Goal: Task Accomplishment & Management: Manage account settings

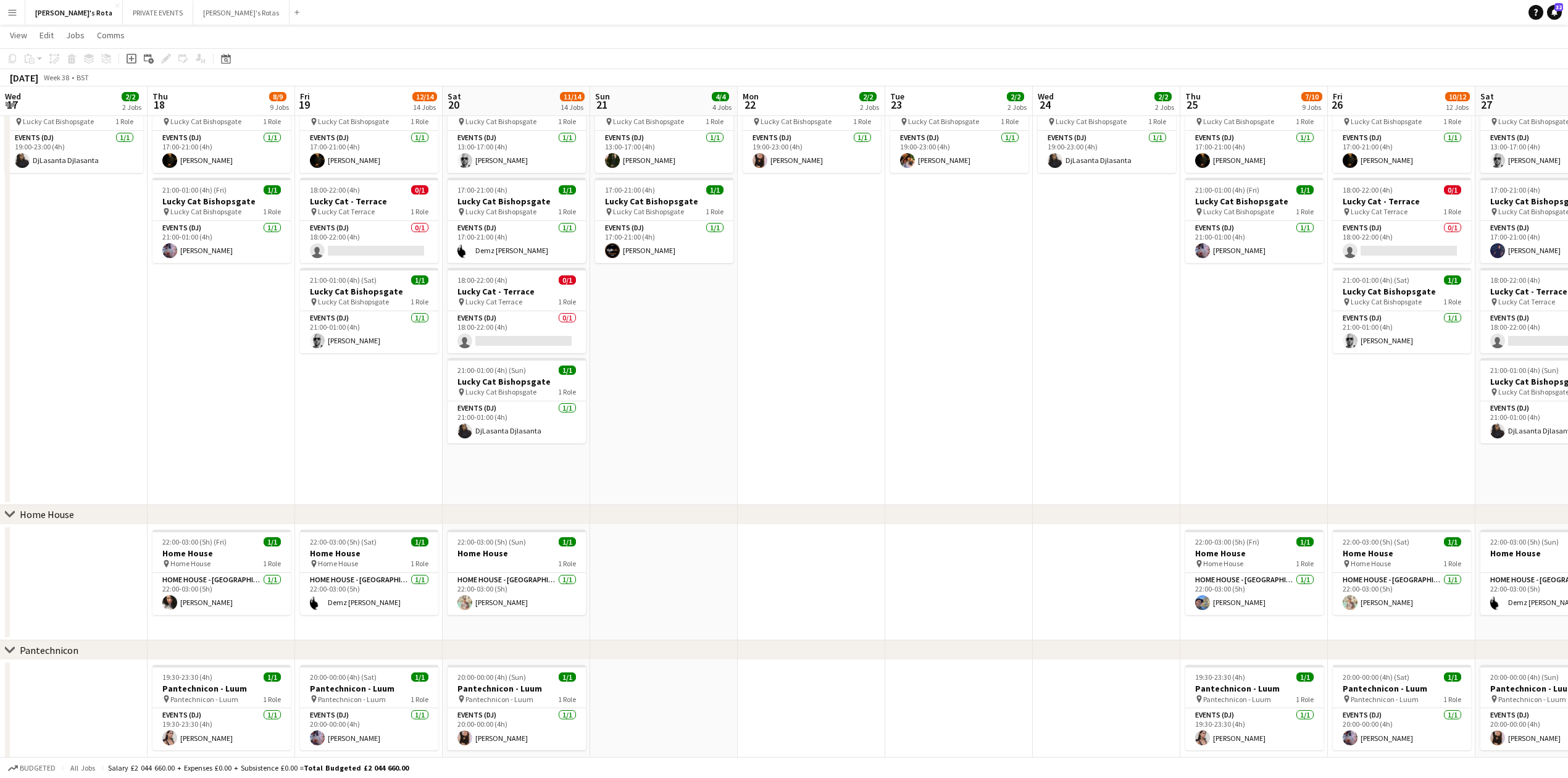
scroll to position [0, 515]
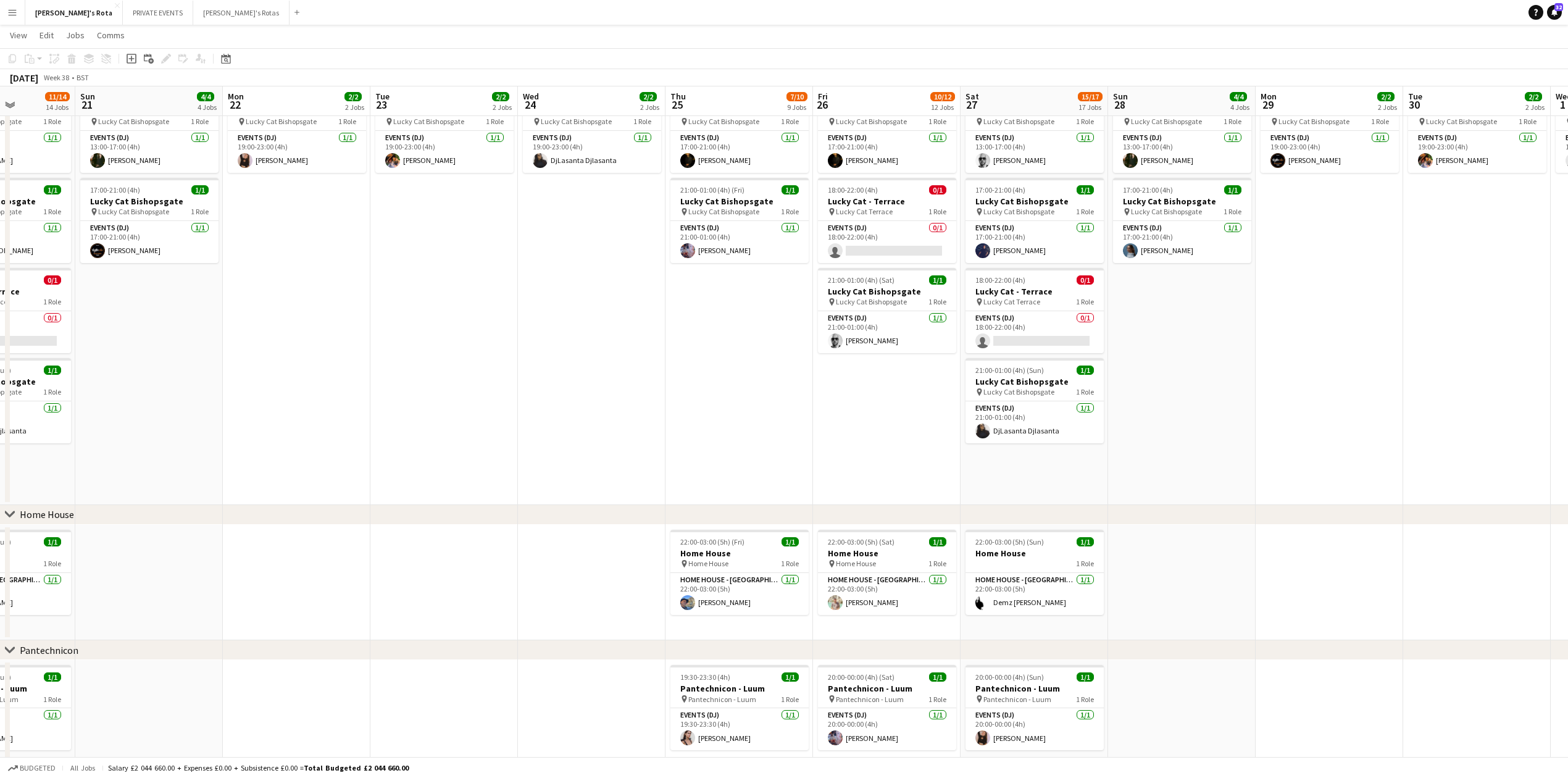
click at [5, 10] on button "Menu" at bounding box center [12, 12] width 25 height 25
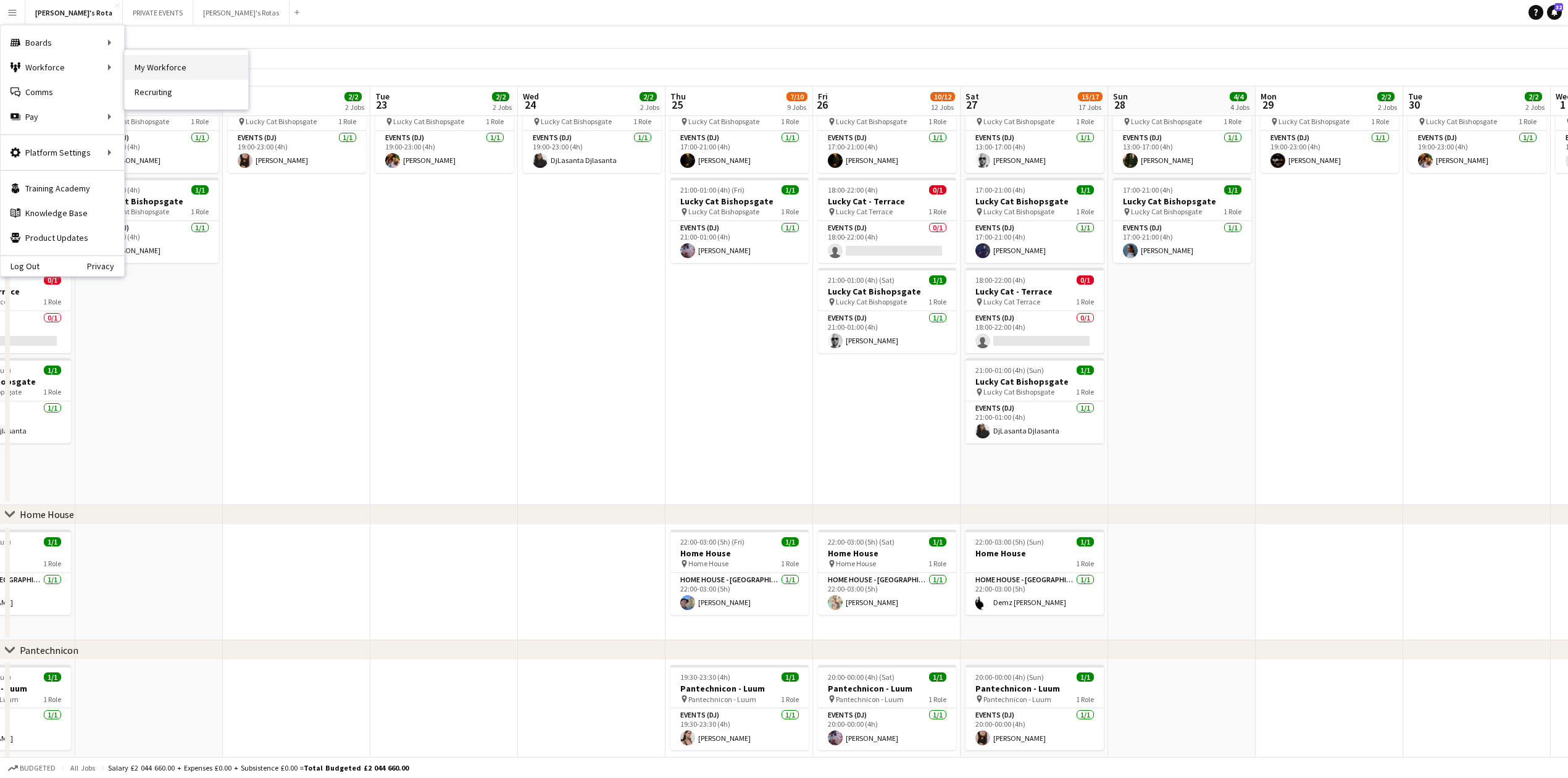
click at [153, 65] on link "My Workforce" at bounding box center [186, 67] width 123 height 25
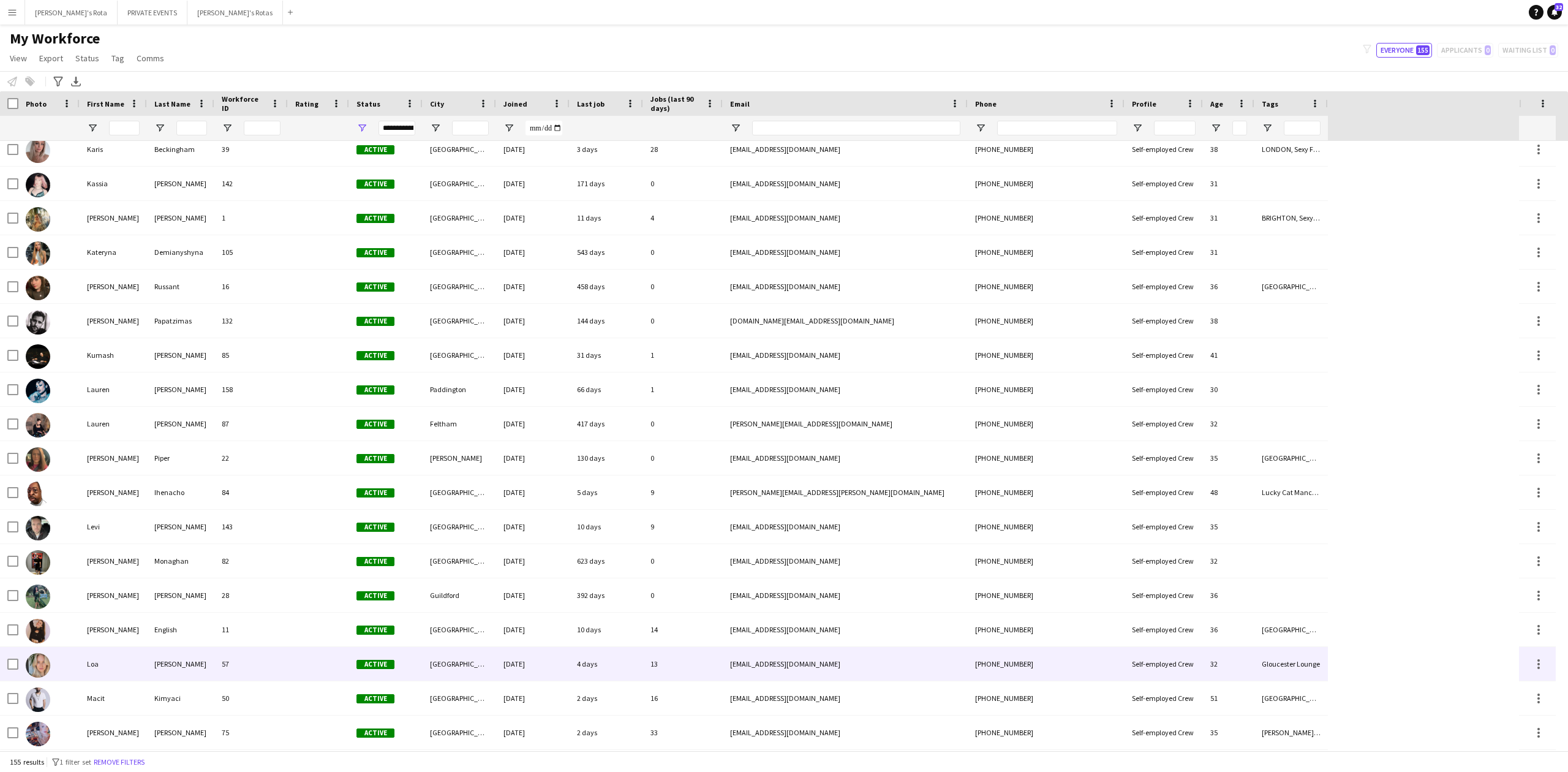
scroll to position [2696, 0]
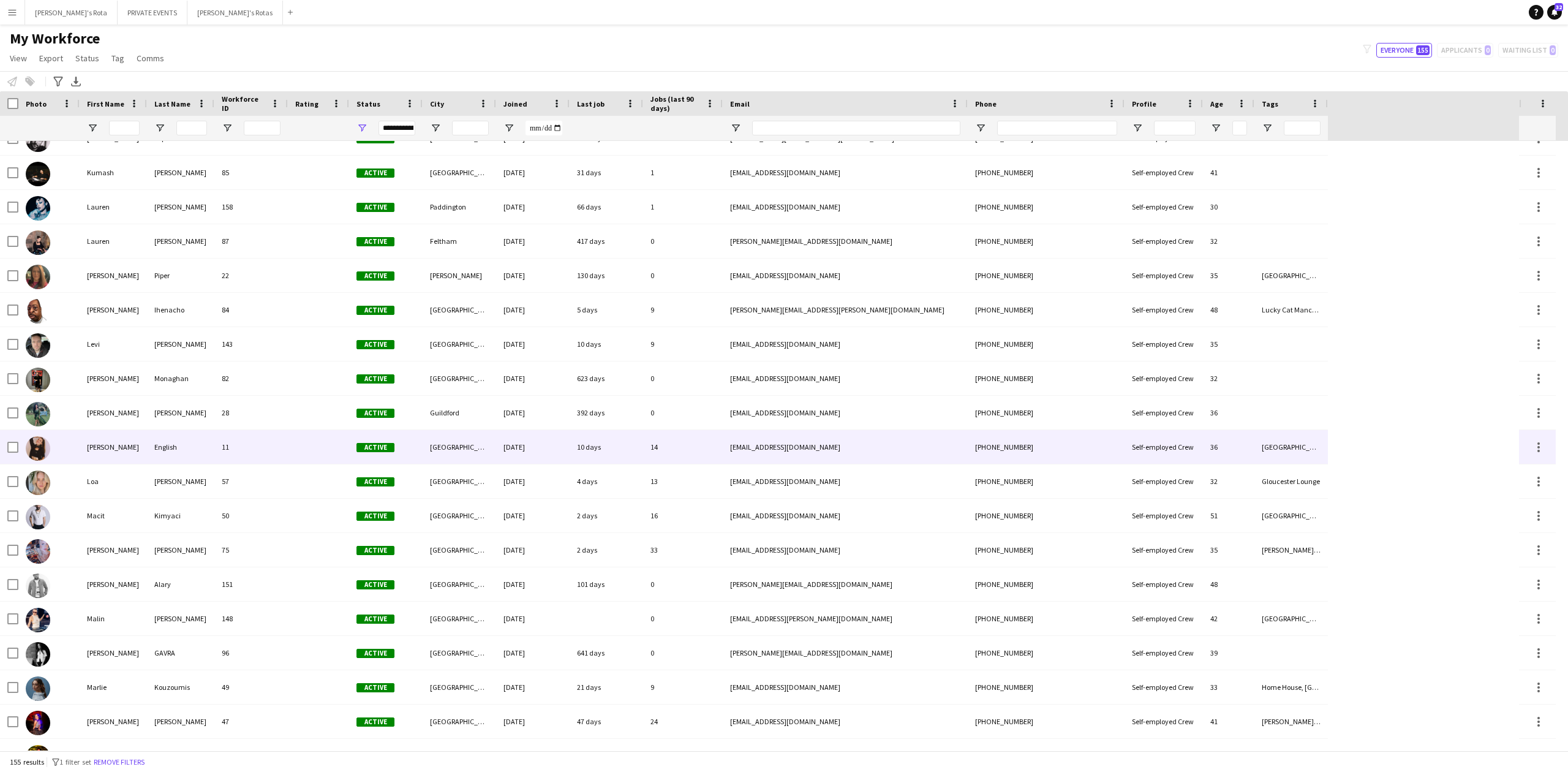
click at [153, 445] on div "English" at bounding box center [180, 447] width 67 height 34
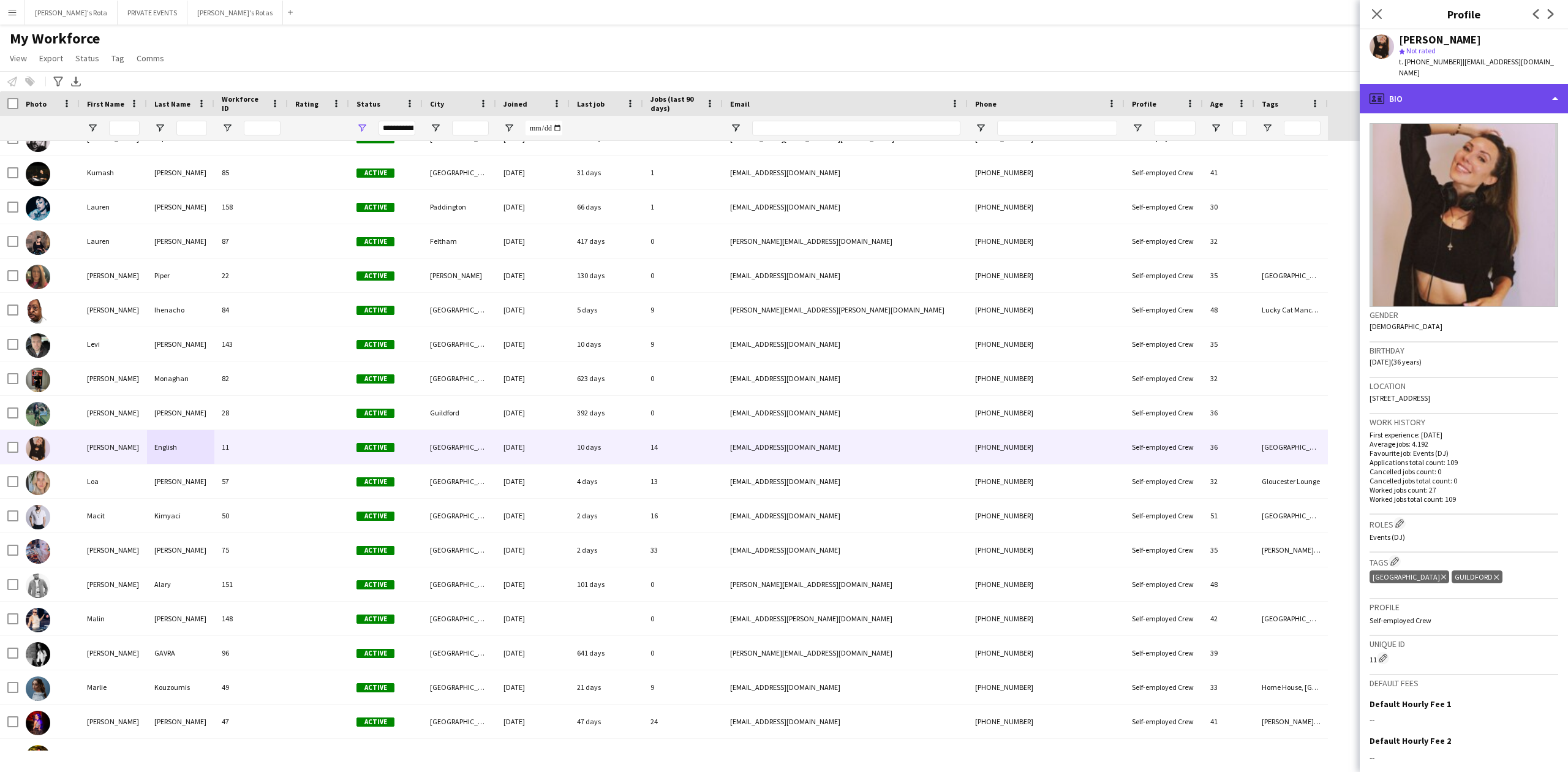
click at [1458, 94] on div "profile Bio" at bounding box center [1464, 98] width 208 height 29
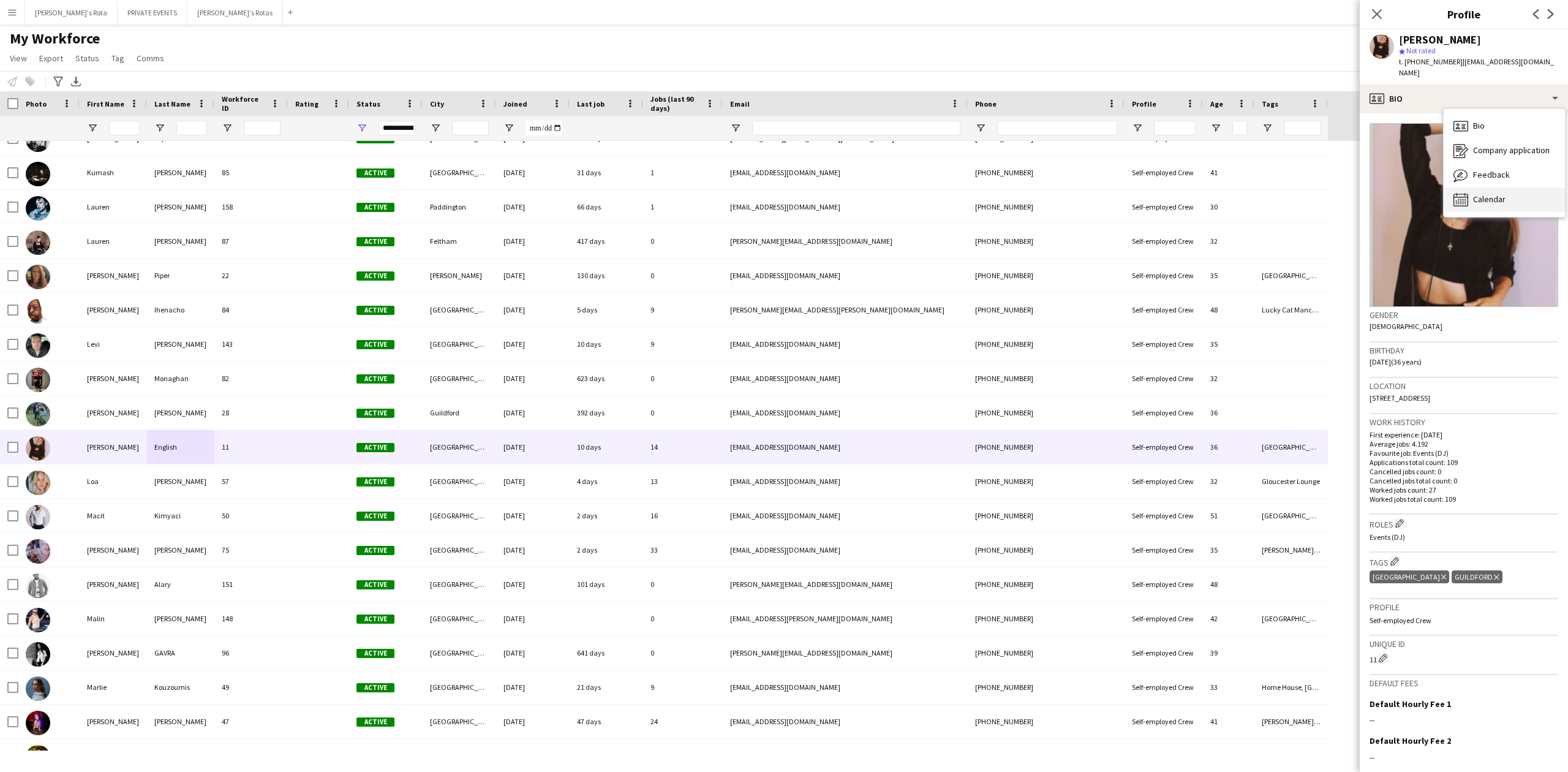
click at [1497, 194] on span "Calendar" at bounding box center [1490, 199] width 33 height 11
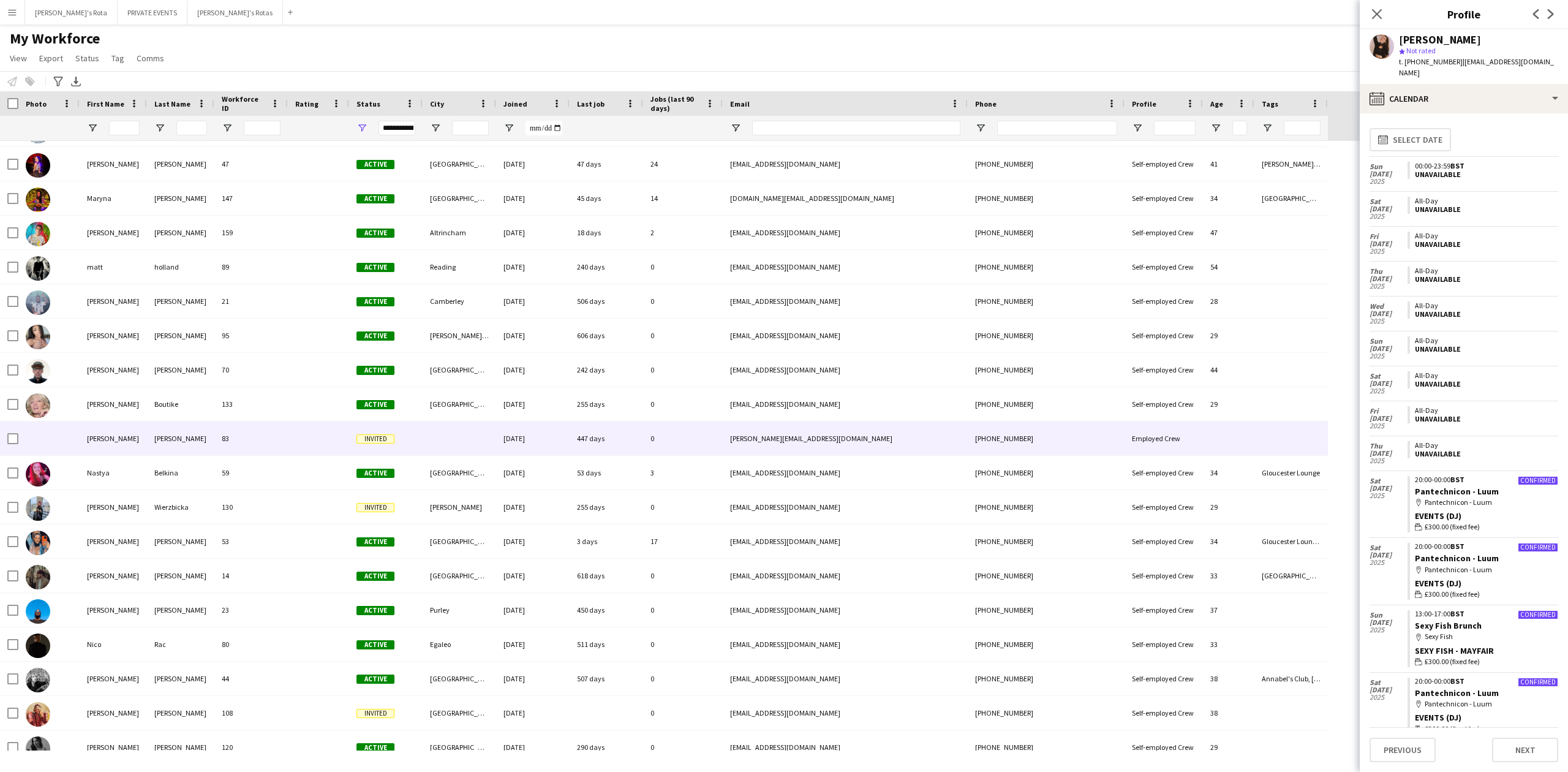
scroll to position [3432, 0]
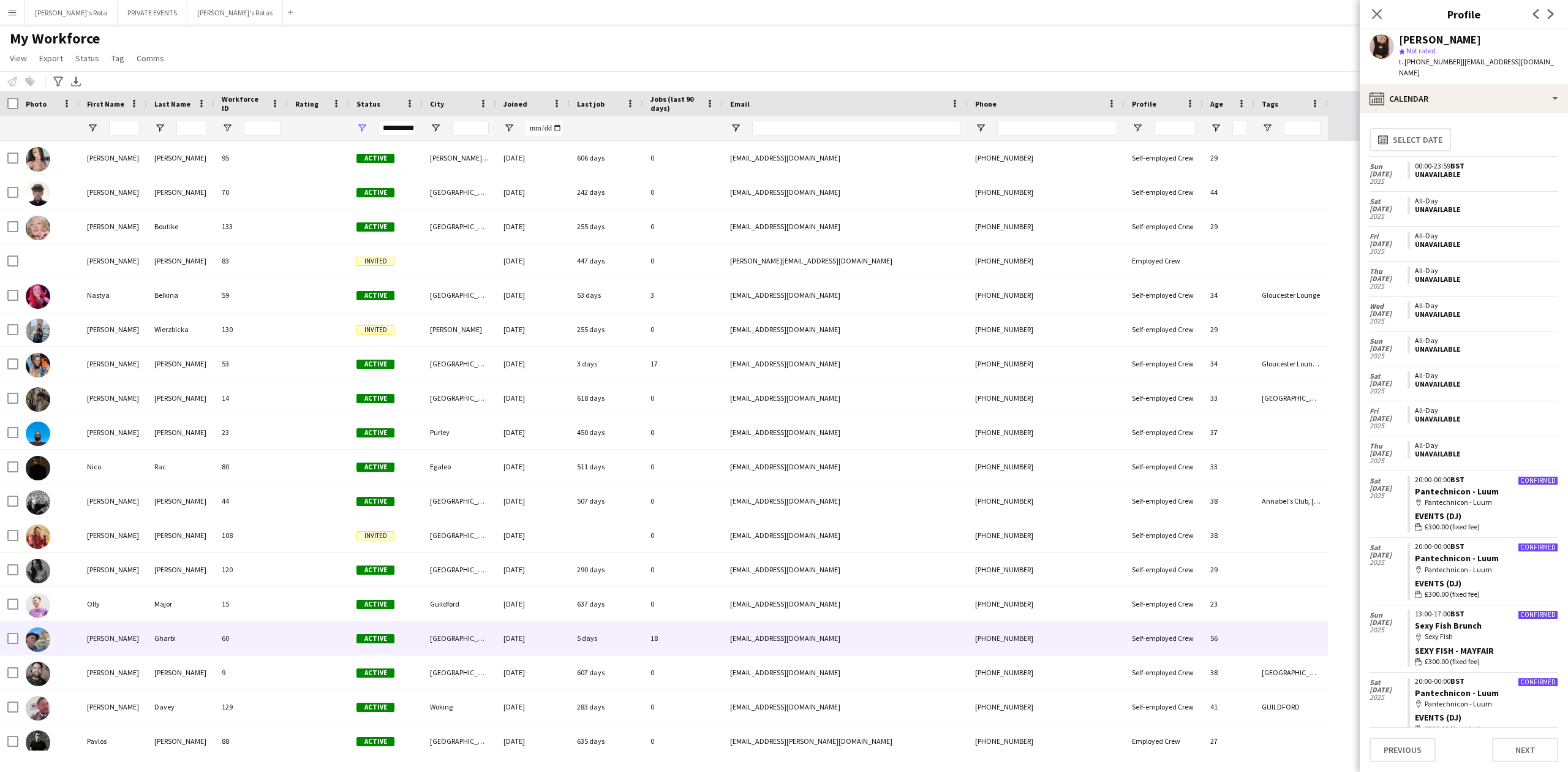
drag, startPoint x: 116, startPoint y: 637, endPoint x: 119, endPoint y: 631, distance: 6.7
click at [116, 636] on div "[PERSON_NAME]" at bounding box center [113, 638] width 67 height 34
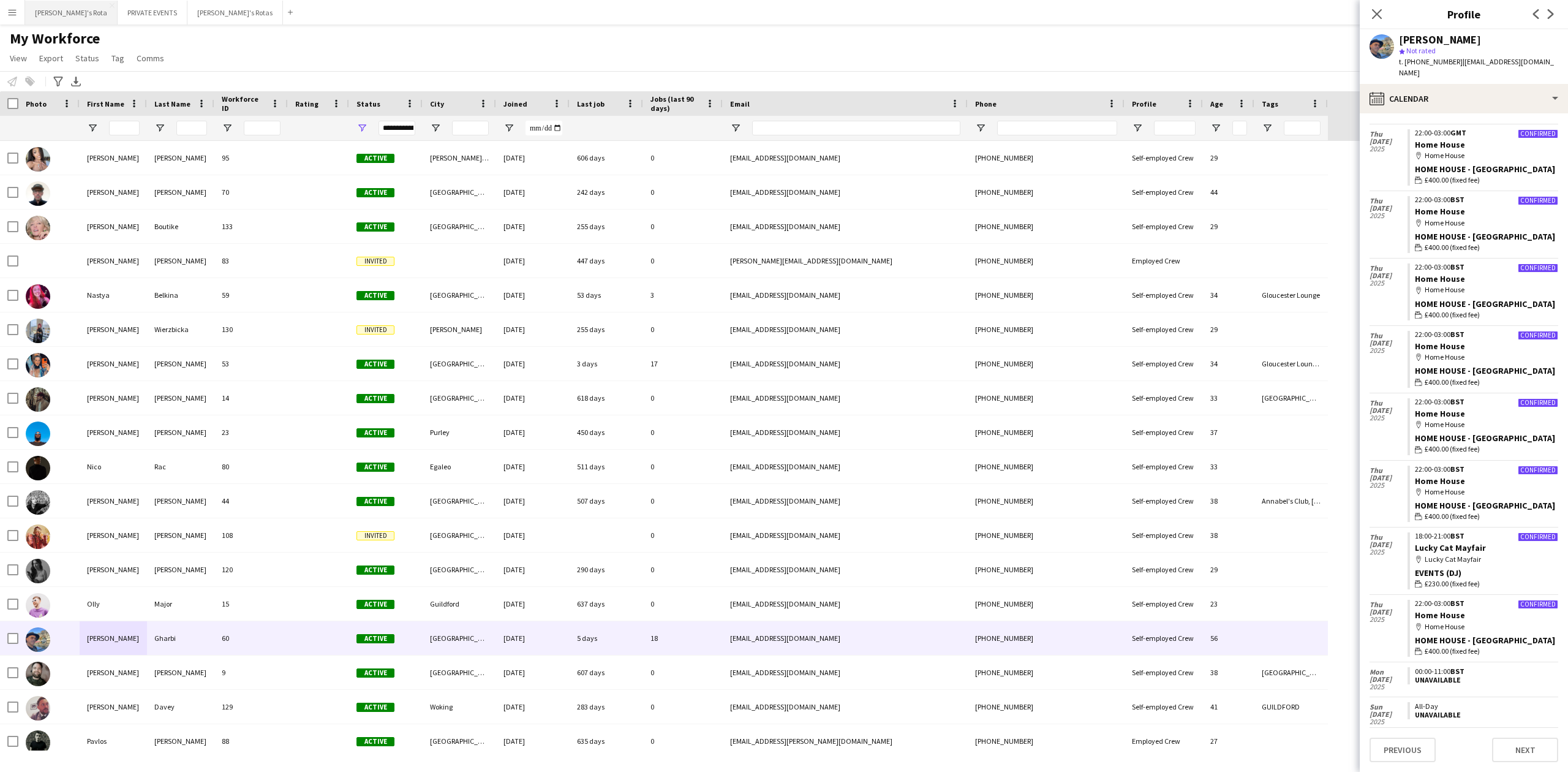
click at [67, 13] on button "[PERSON_NAME]'s Rota Close" at bounding box center [72, 13] width 92 height 24
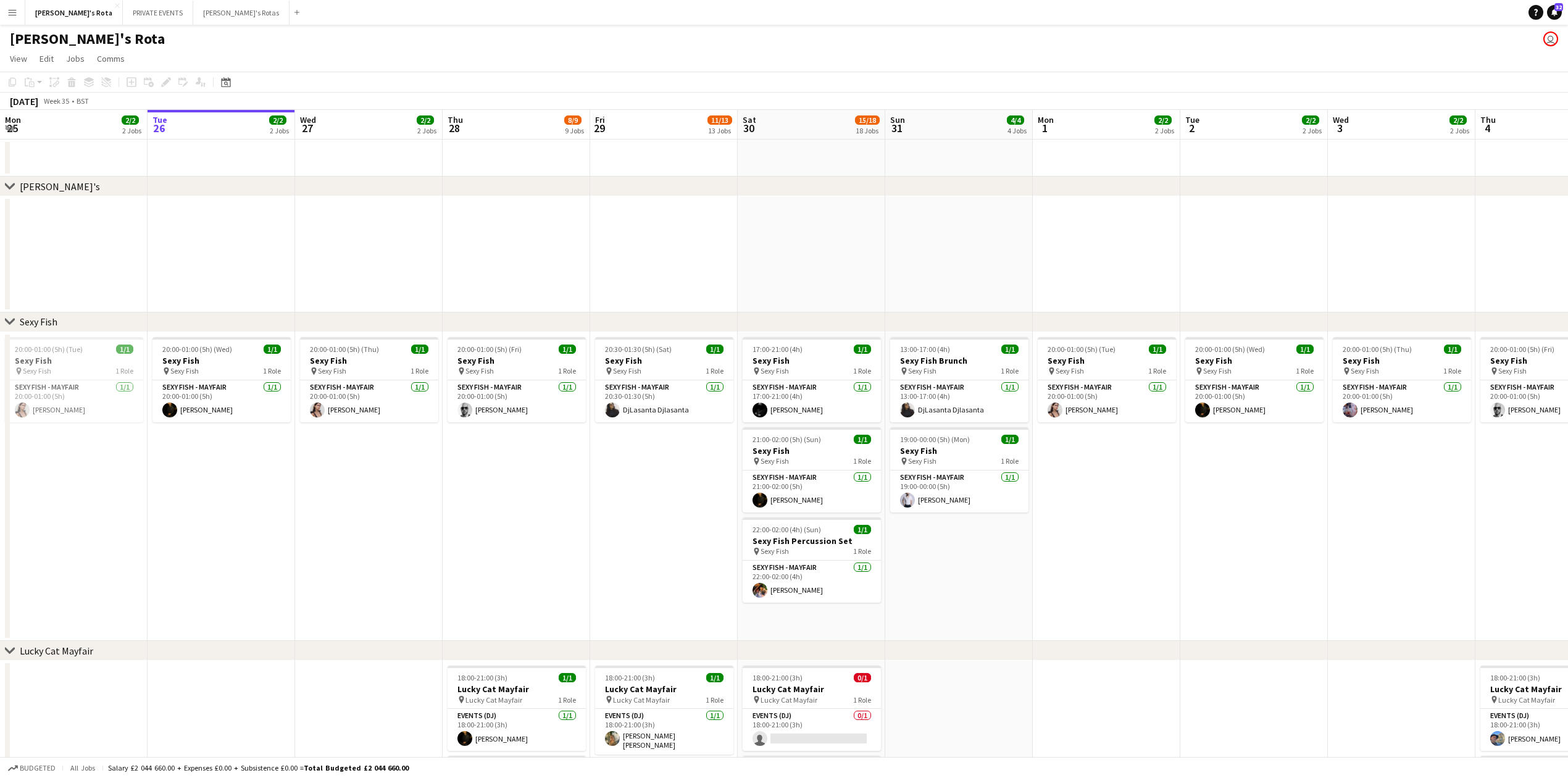
drag, startPoint x: 260, startPoint y: 317, endPoint x: 69, endPoint y: 398, distance: 207.5
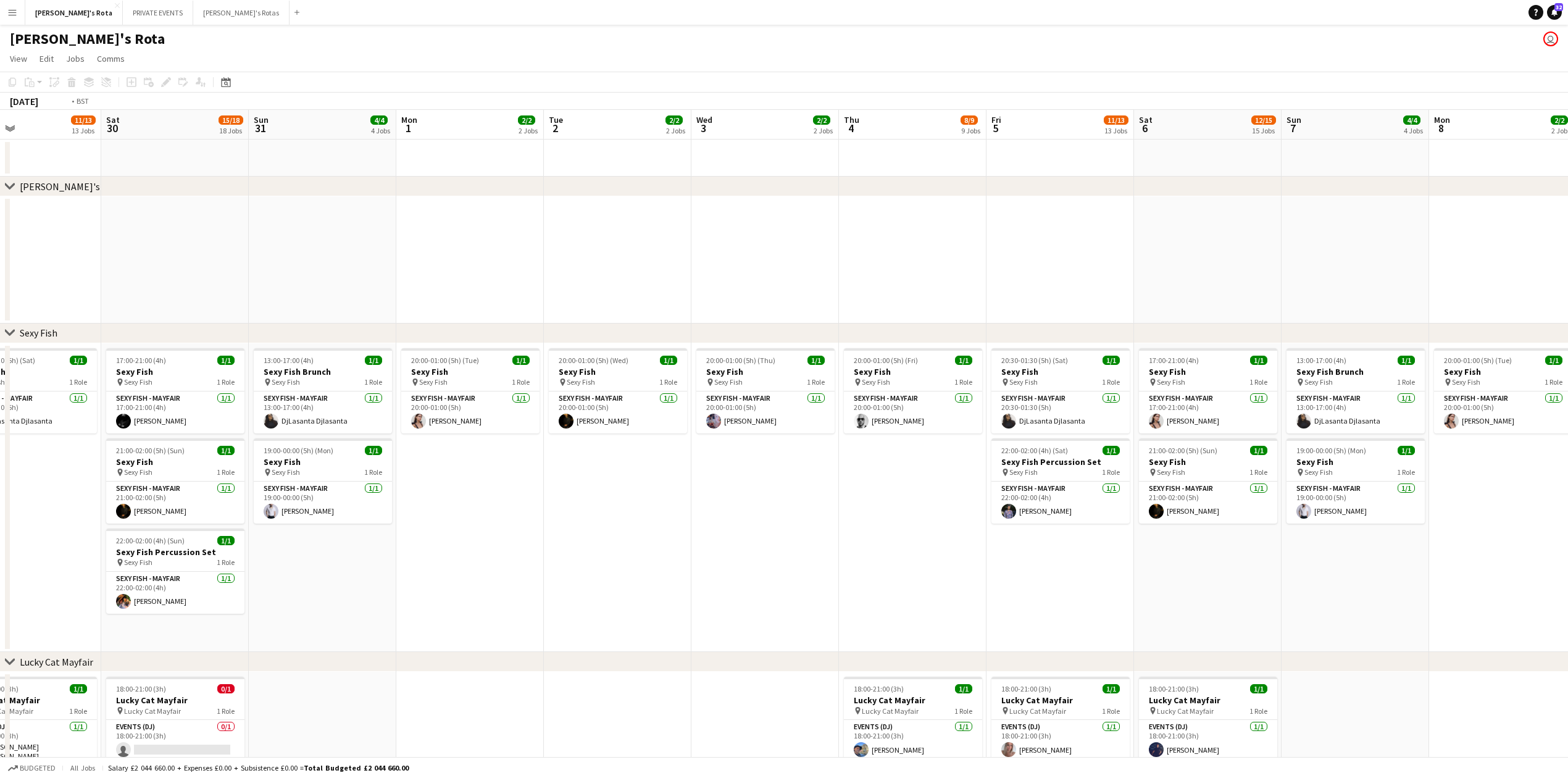
scroll to position [0, 338]
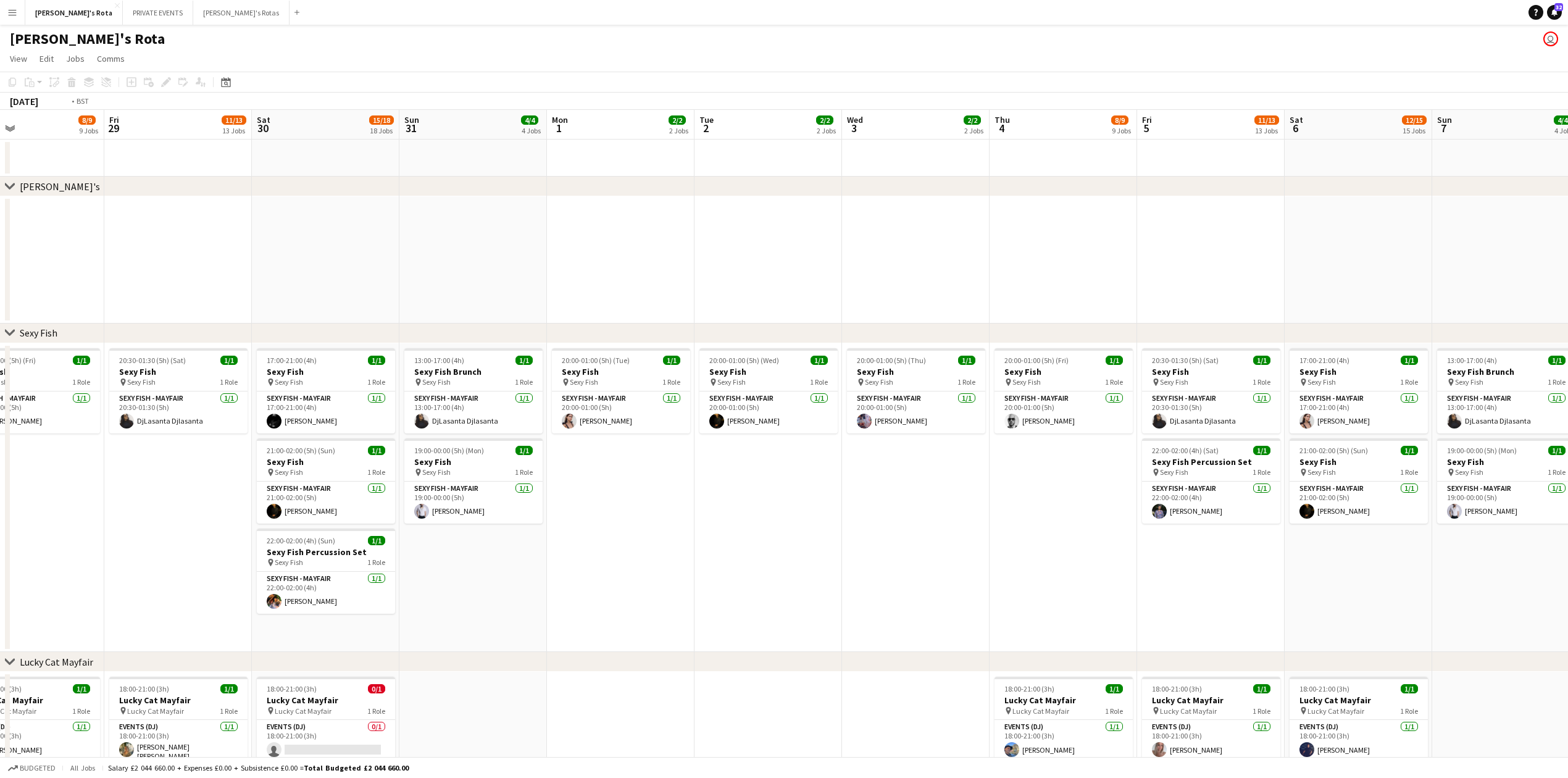
drag, startPoint x: 530, startPoint y: 373, endPoint x: 61, endPoint y: 425, distance: 471.9
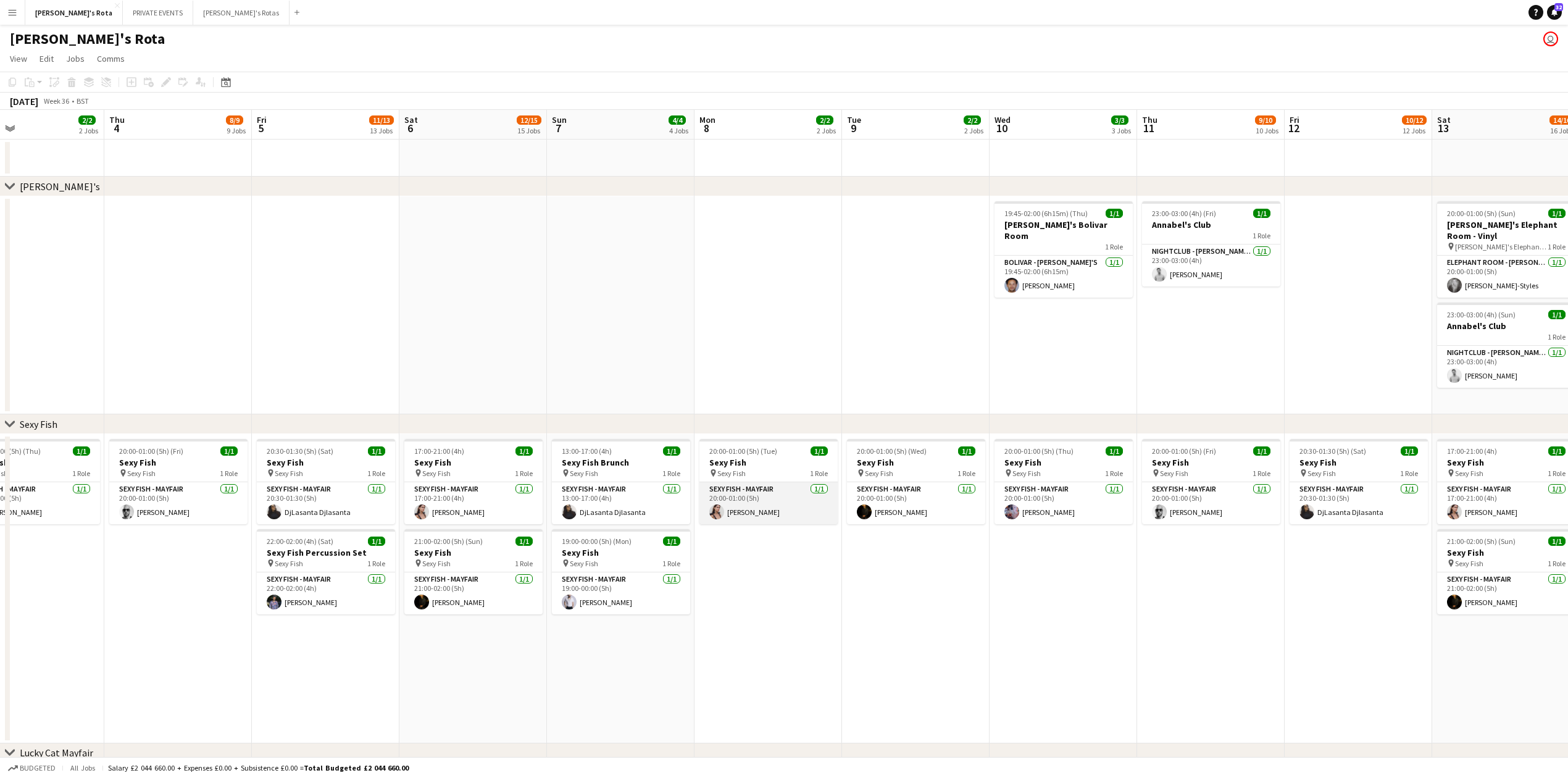
click at [754, 516] on app-card-role "SEXY FISH - MAYFAIR [DATE] 20:00-01:00 (5h) [PERSON_NAME]" at bounding box center [769, 504] width 138 height 42
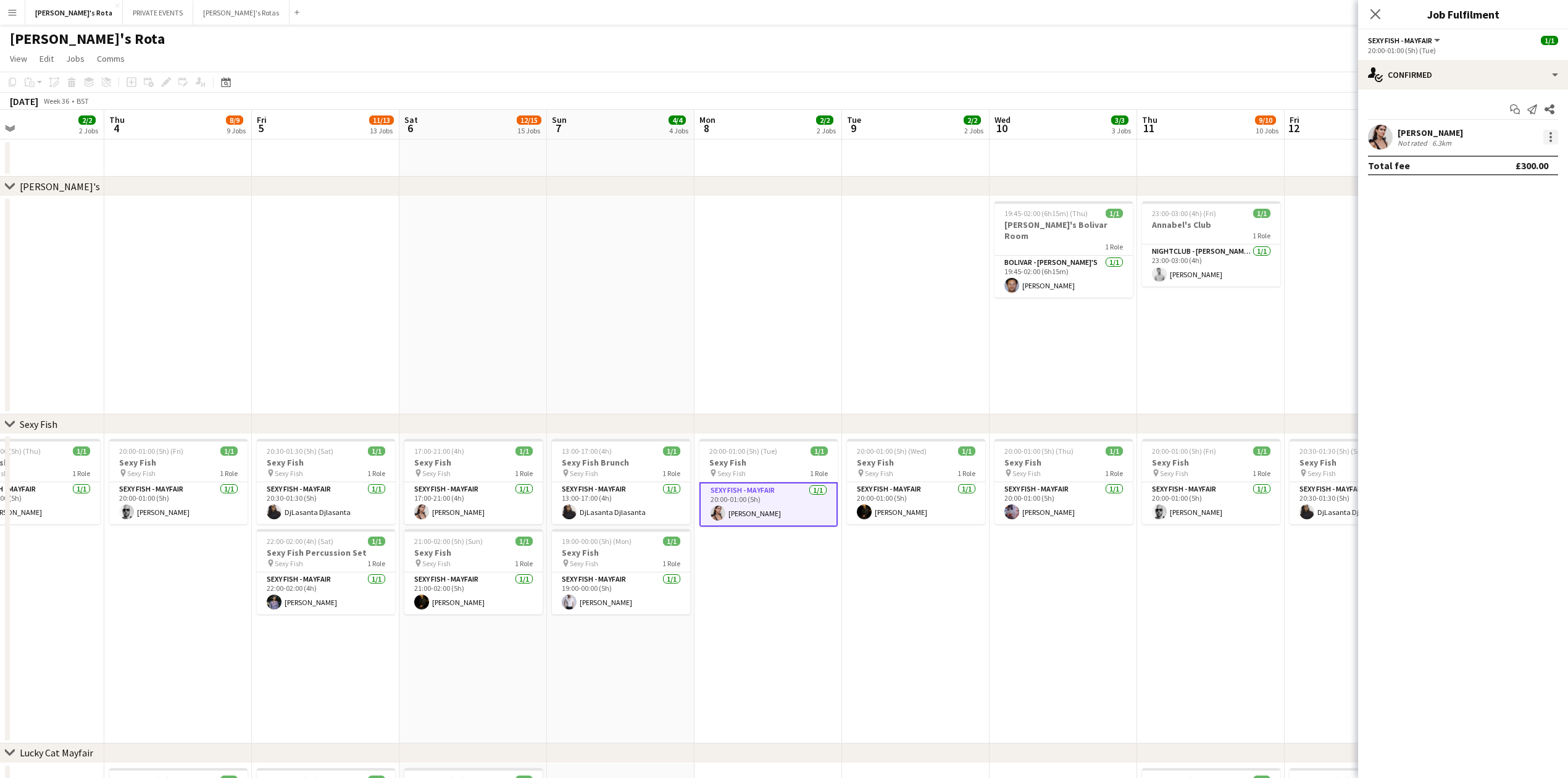
click at [1551, 136] on div at bounding box center [1550, 137] width 2 height 2
click at [1503, 277] on span "Remove" at bounding box center [1490, 278] width 37 height 11
click at [1373, 11] on icon "Close pop-in" at bounding box center [1375, 14] width 12 height 12
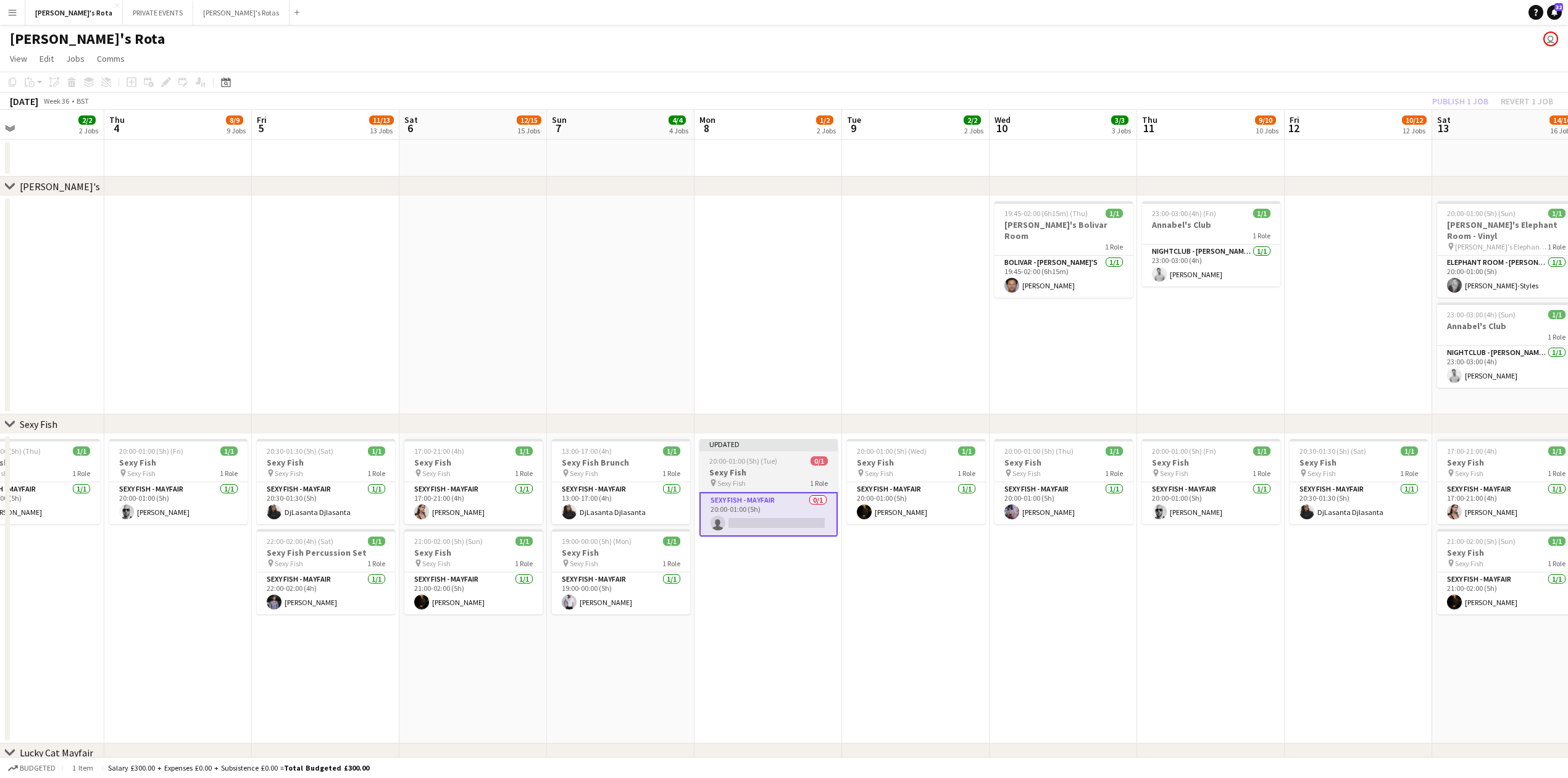
click at [766, 469] on h3 "Sexy Fish" at bounding box center [769, 472] width 138 height 11
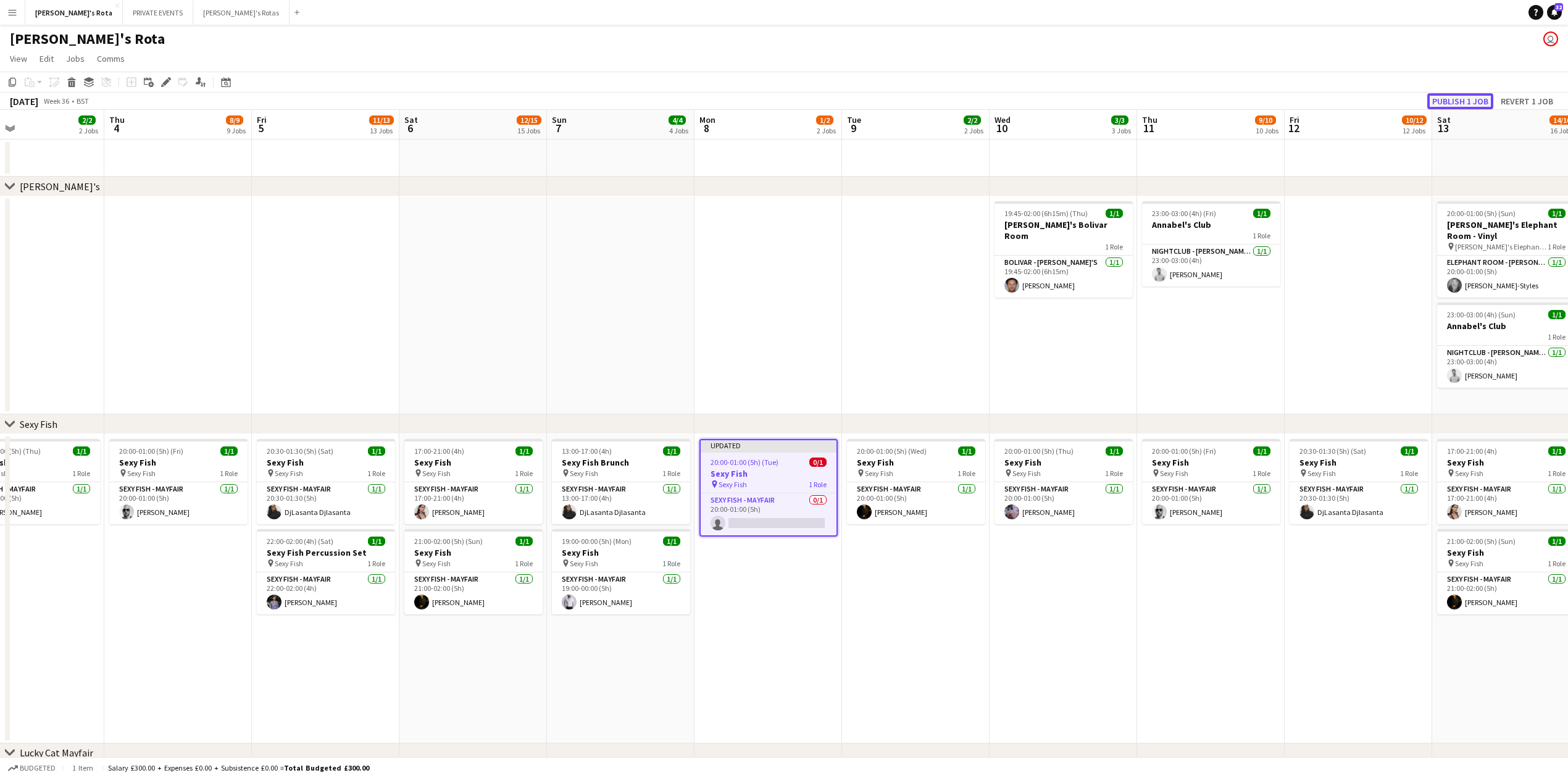
click at [1444, 104] on button "Publish 1 job" at bounding box center [1460, 101] width 66 height 16
click at [639, 601] on app-card-role "SEXY FISH - MAYFAIR [DATE] 19:00-00:00 (5h) [PERSON_NAME]" at bounding box center [621, 594] width 138 height 42
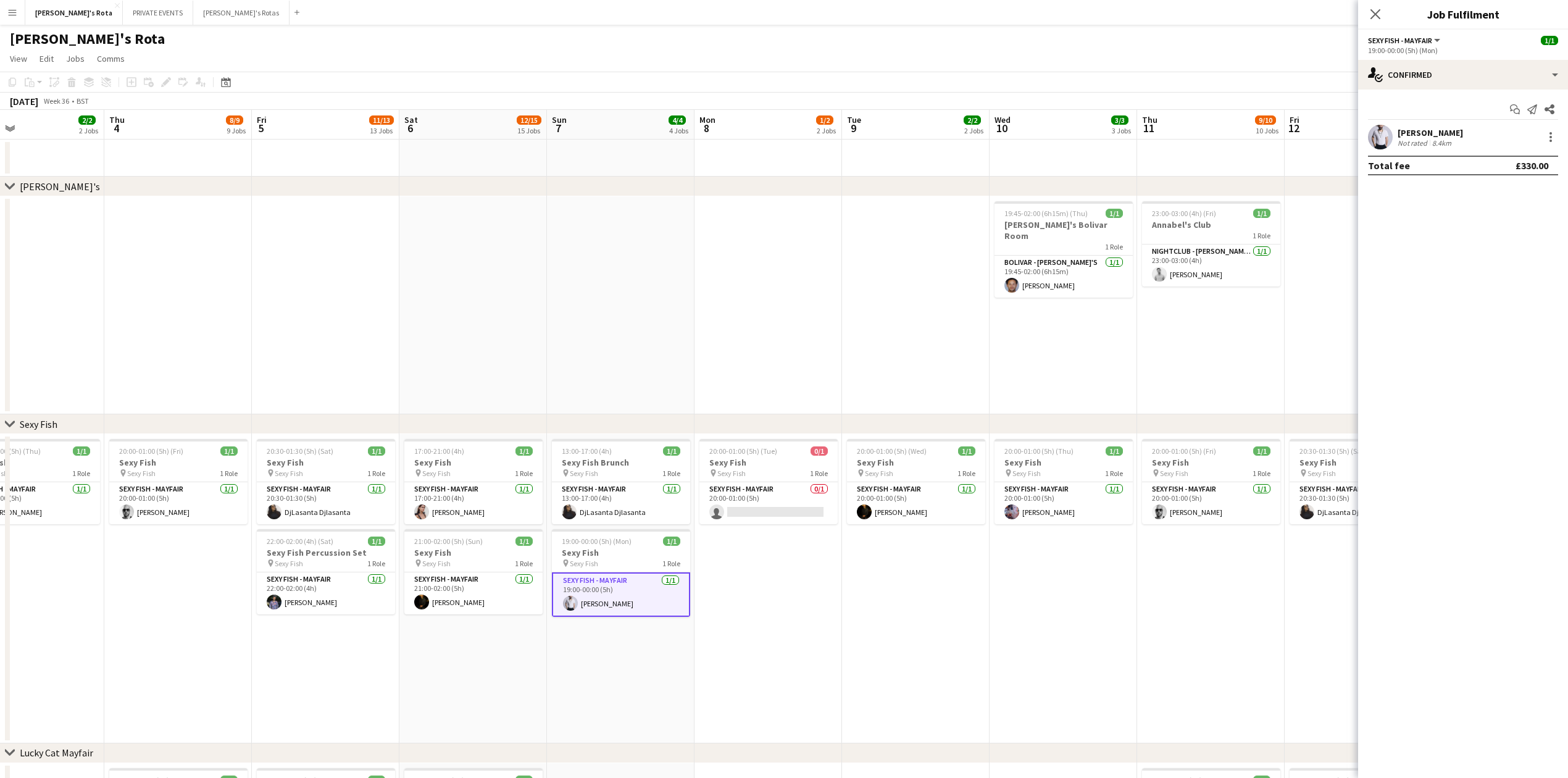
click at [977, 625] on app-date-cell "20:00-01:00 (5h) (Wed) 1/1 Sexy Fish pin Sexy Fish 1 Role SEXY FISH - MAYFAIR […" at bounding box center [916, 589] width 147 height 310
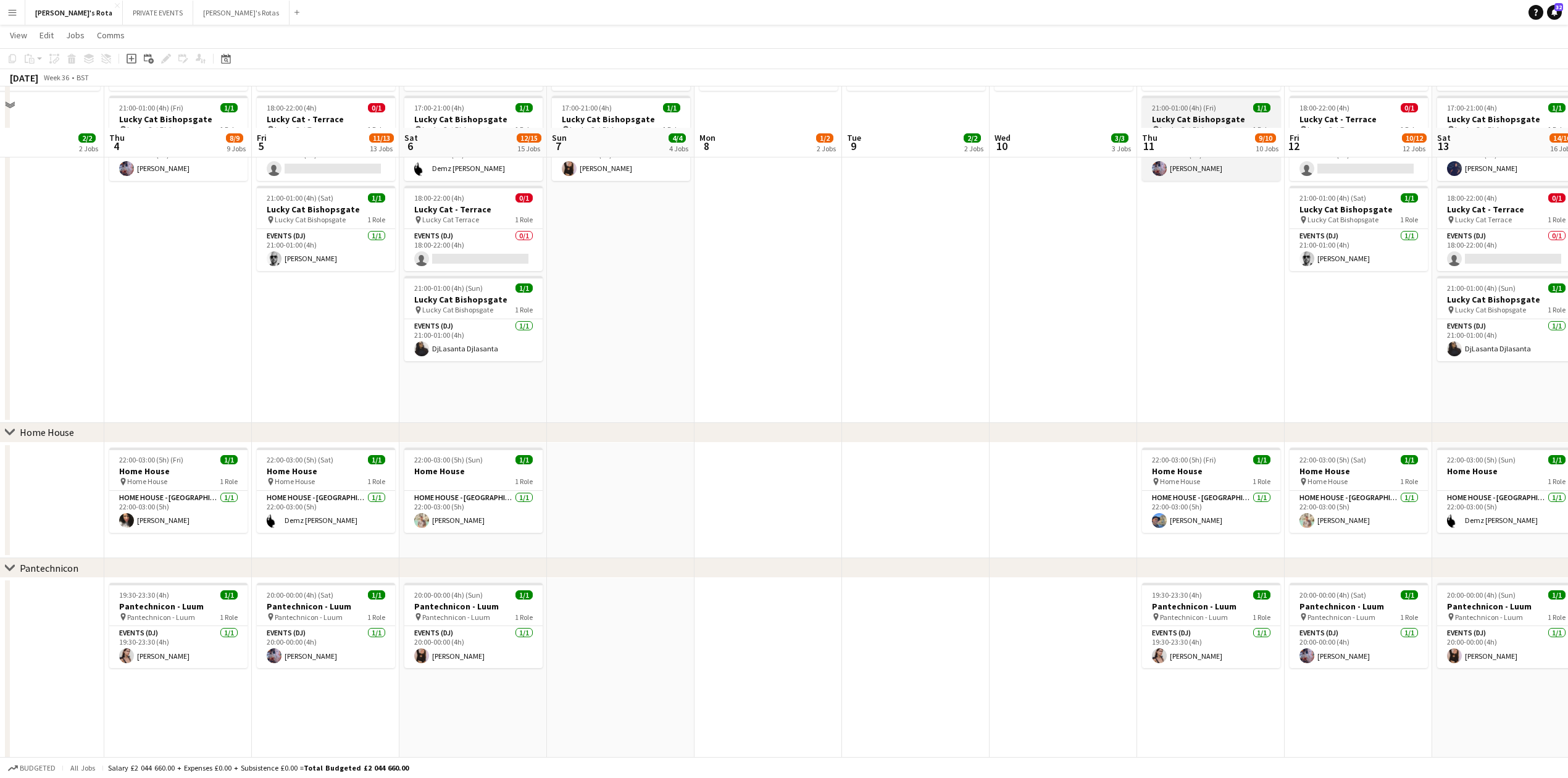
scroll to position [1235, 0]
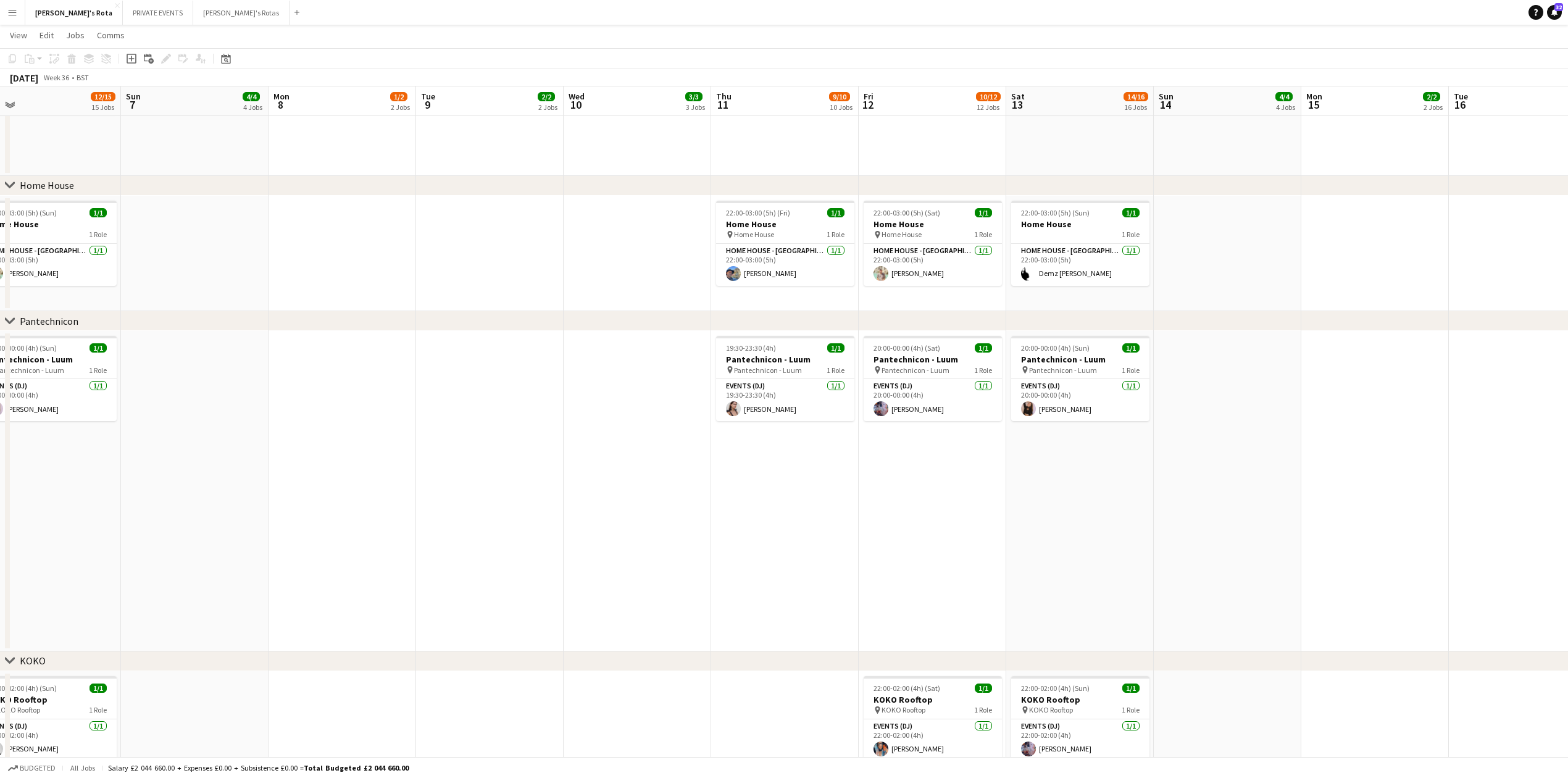
drag, startPoint x: 1238, startPoint y: 555, endPoint x: 796, endPoint y: 564, distance: 442.1
click at [796, 564] on app-calendar-viewport "Wed 3 2/2 2 Jobs Thu 4 8/9 9 Jobs Fri 5 11/13 13 Jobs Sat 6 12/15 15 Jobs Sun 7…" at bounding box center [784, 548] width 1568 height 3471
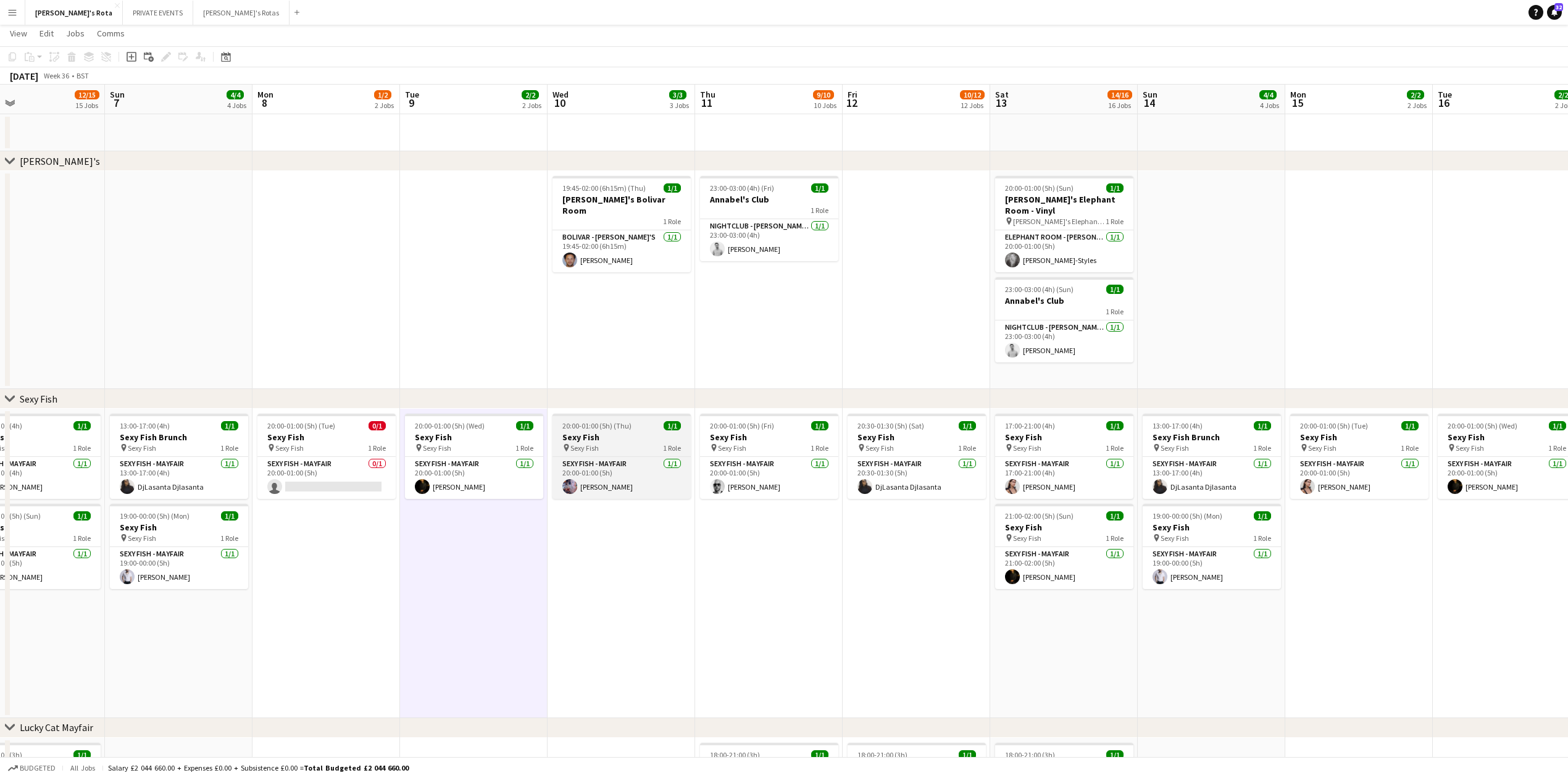
scroll to position [0, 0]
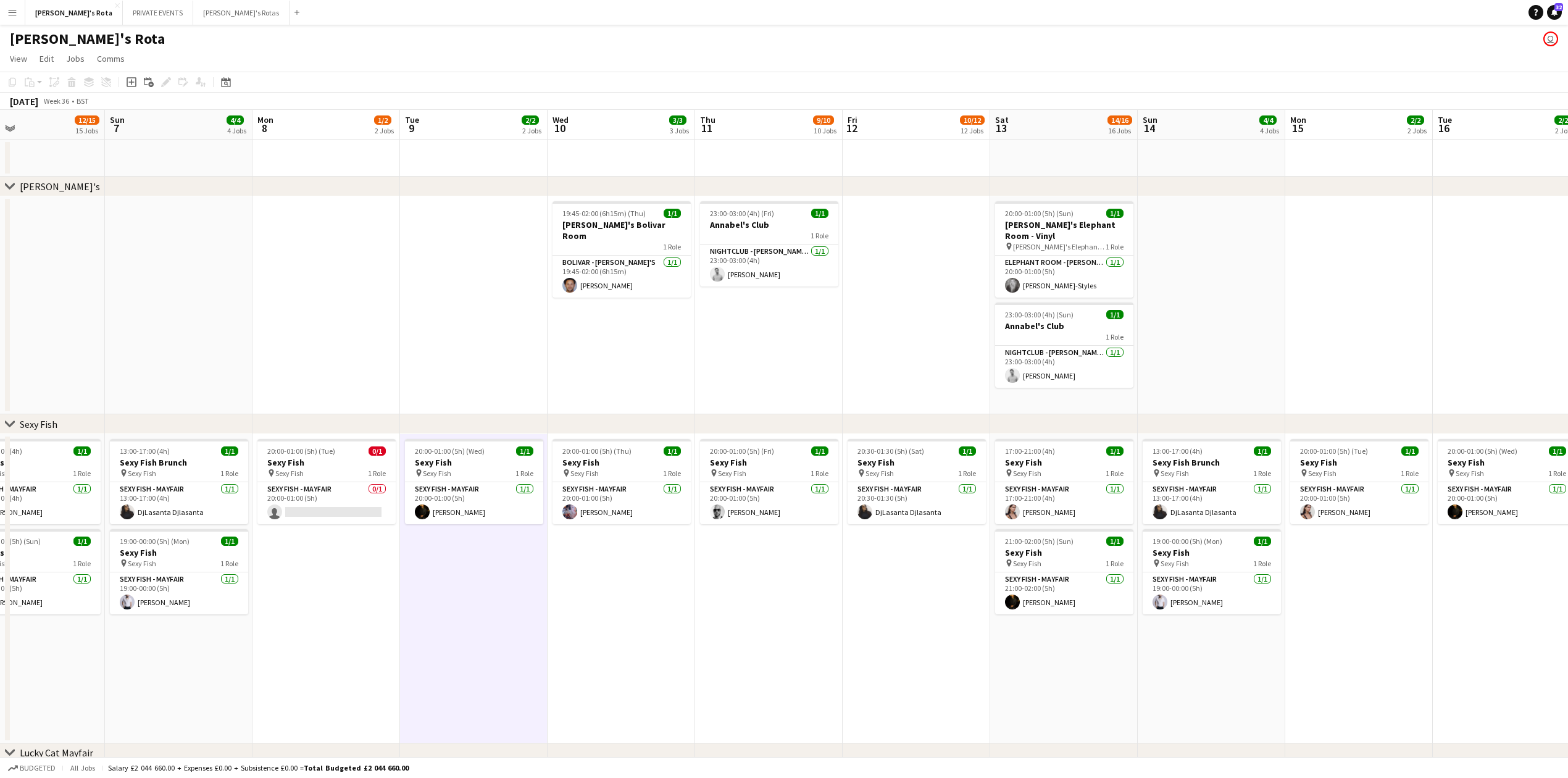
click at [368, 292] on app-date-cell at bounding box center [326, 305] width 147 height 218
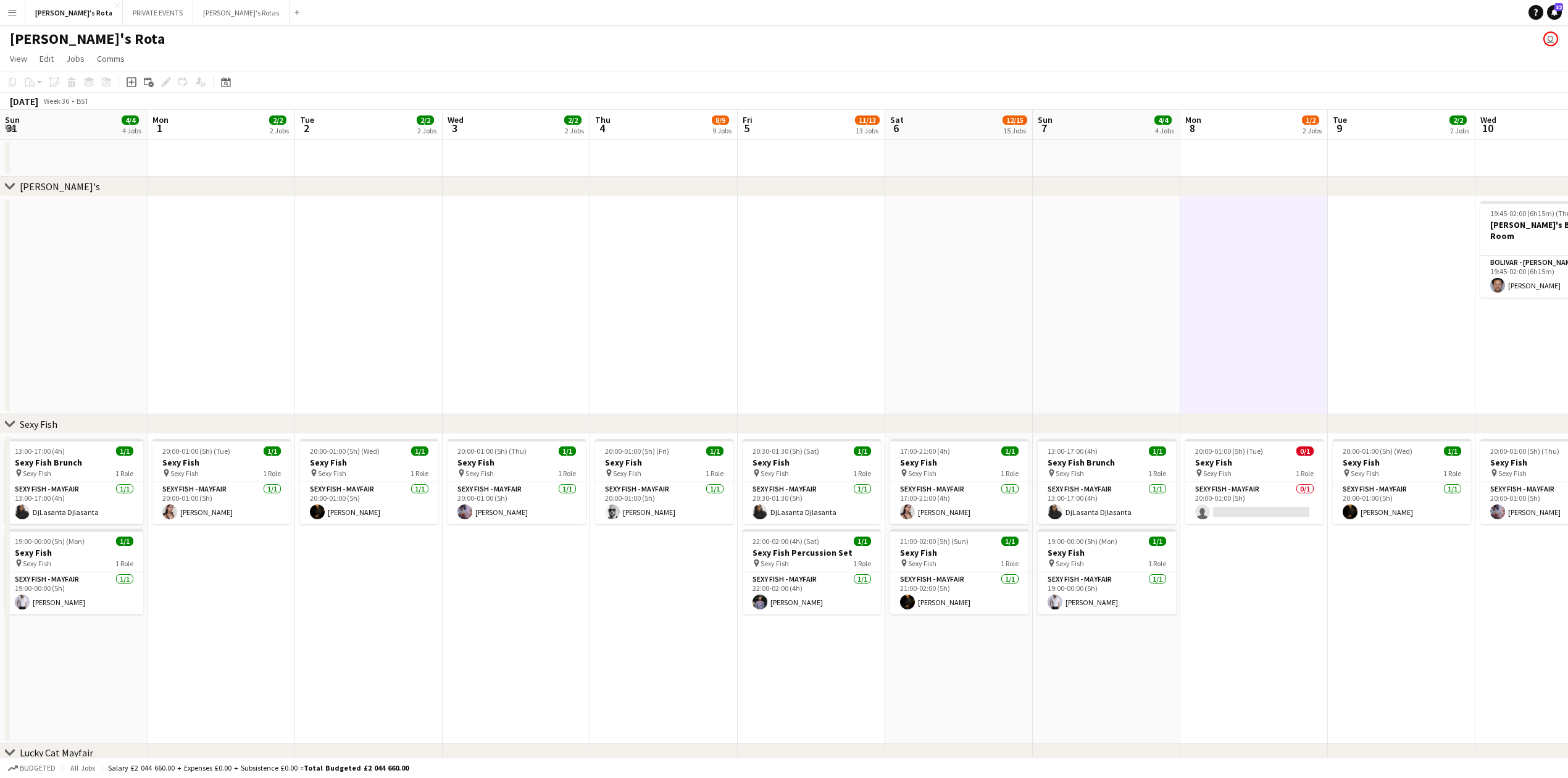
drag, startPoint x: 745, startPoint y: 312, endPoint x: 674, endPoint y: 285, distance: 76.0
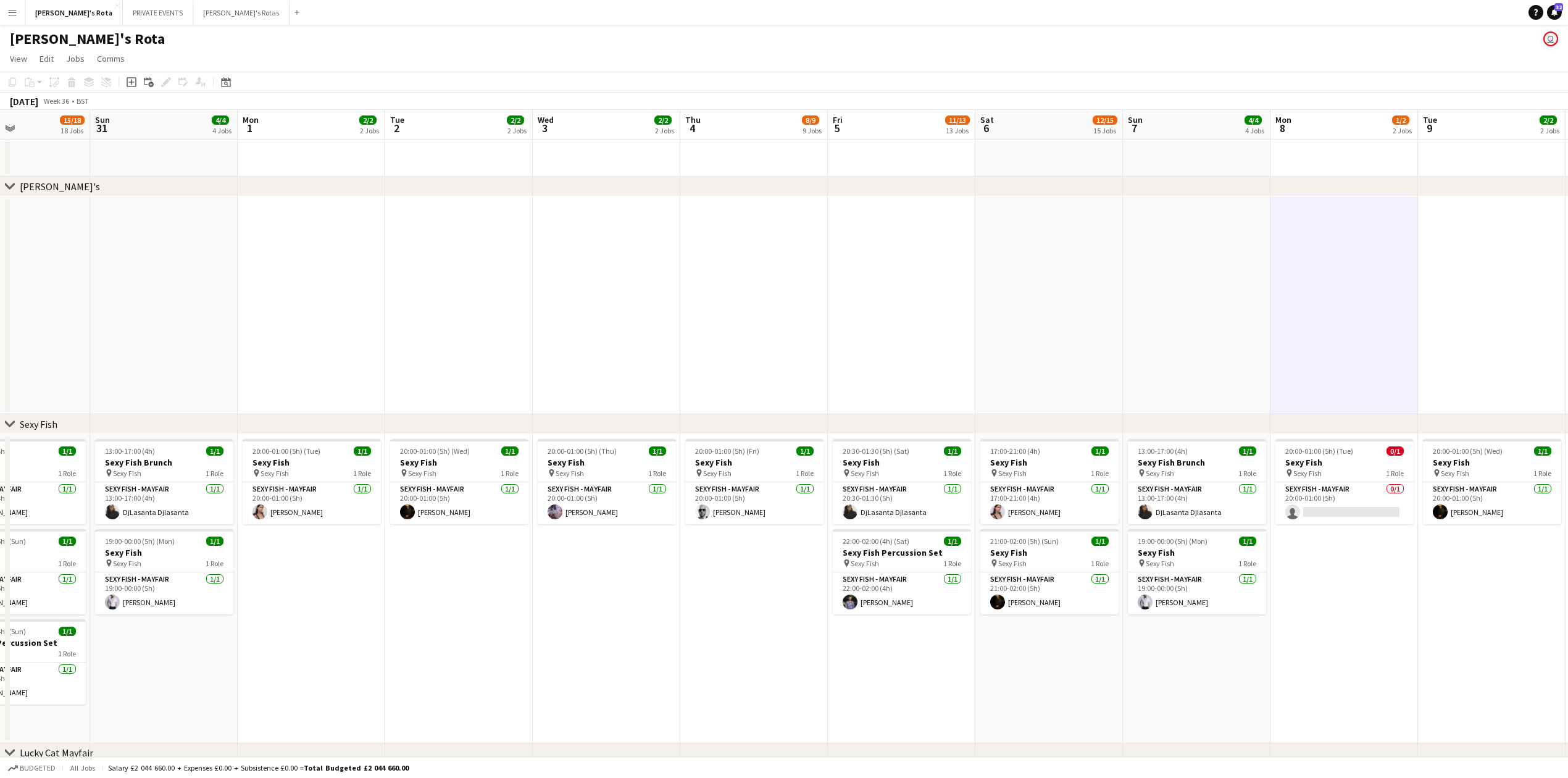
drag, startPoint x: 648, startPoint y: 298, endPoint x: 1080, endPoint y: 244, distance: 435.4
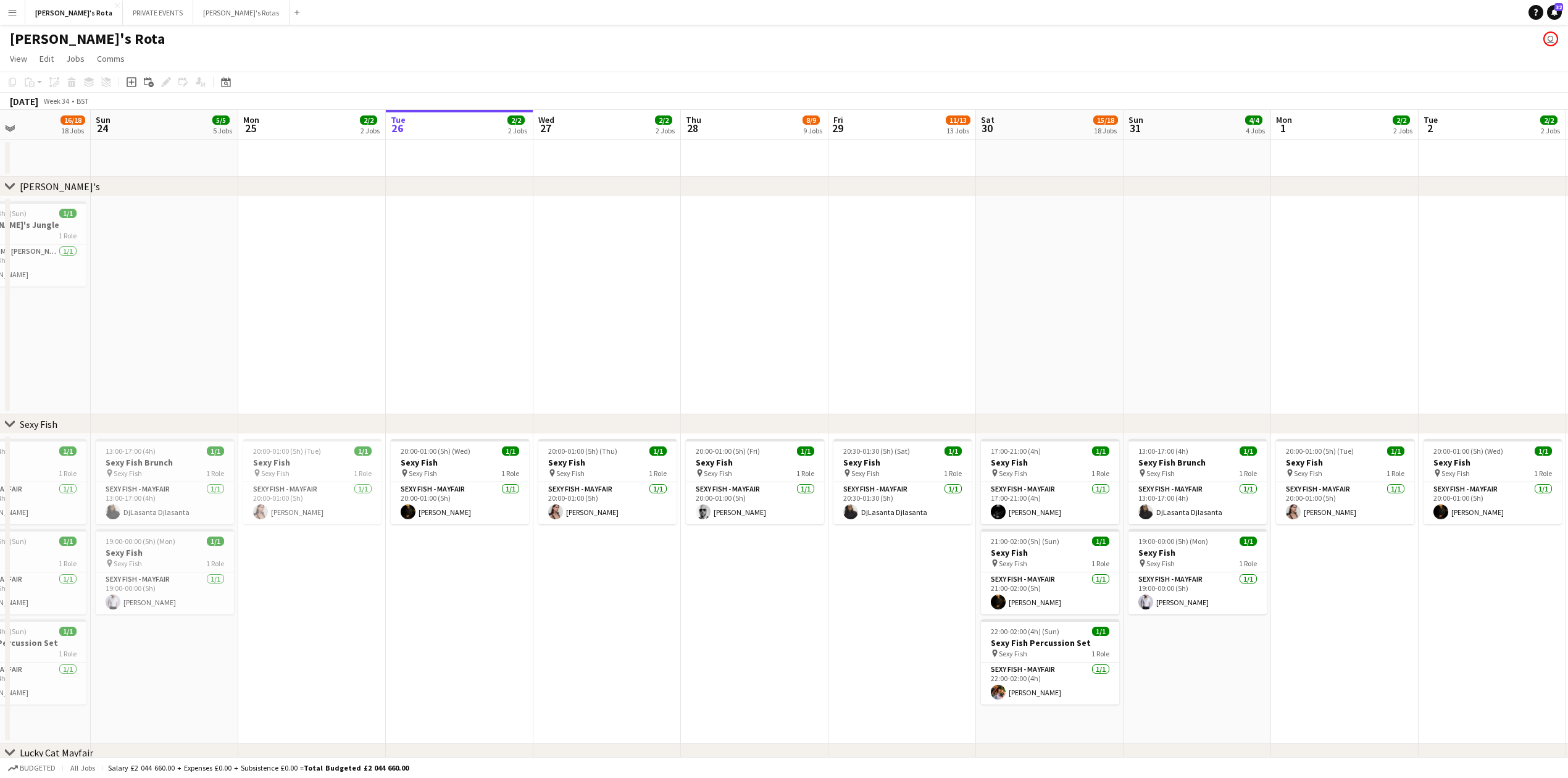
scroll to position [0, 295]
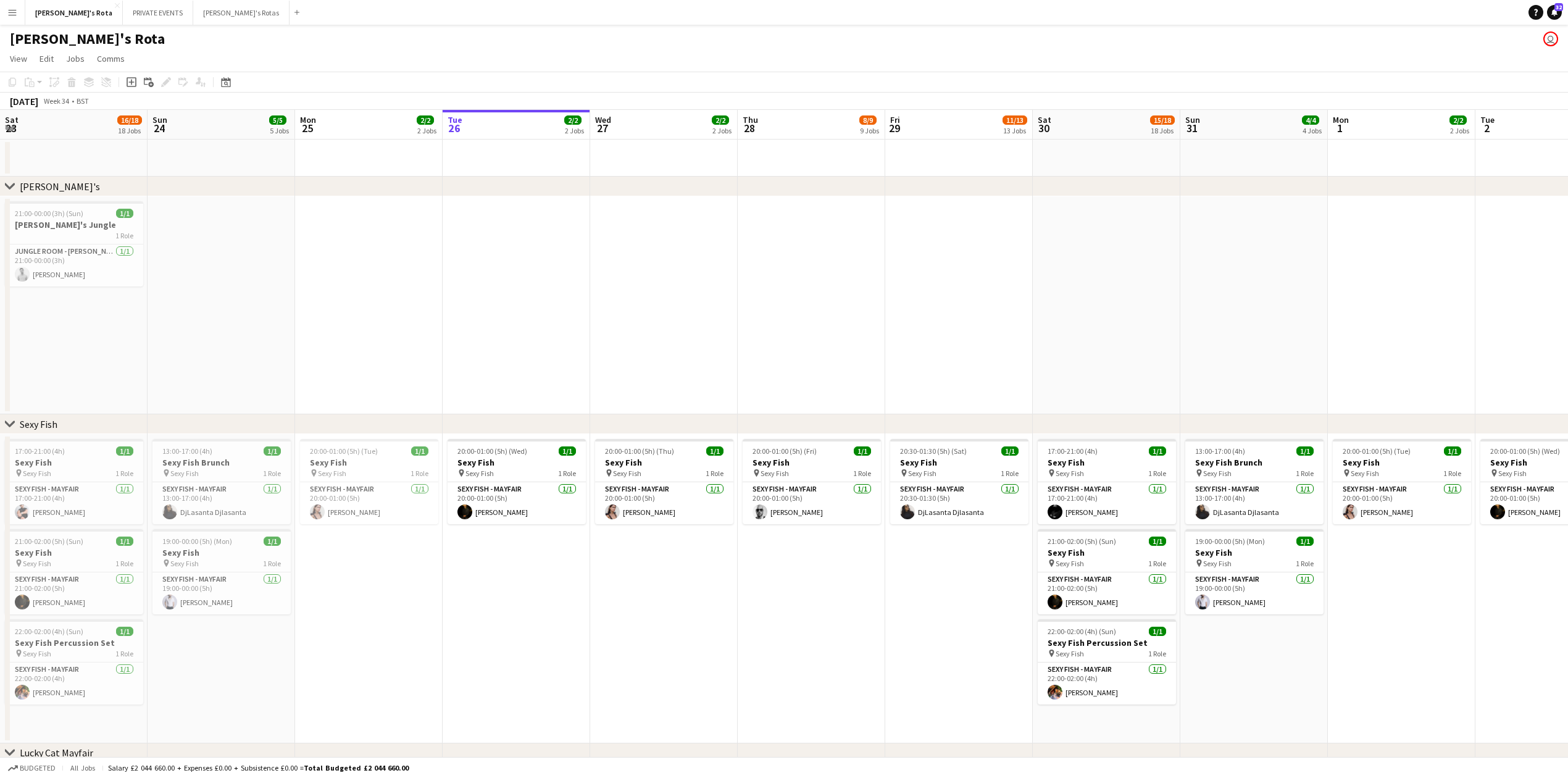
drag, startPoint x: 1203, startPoint y: 226, endPoint x: 1479, endPoint y: 178, distance: 280.1
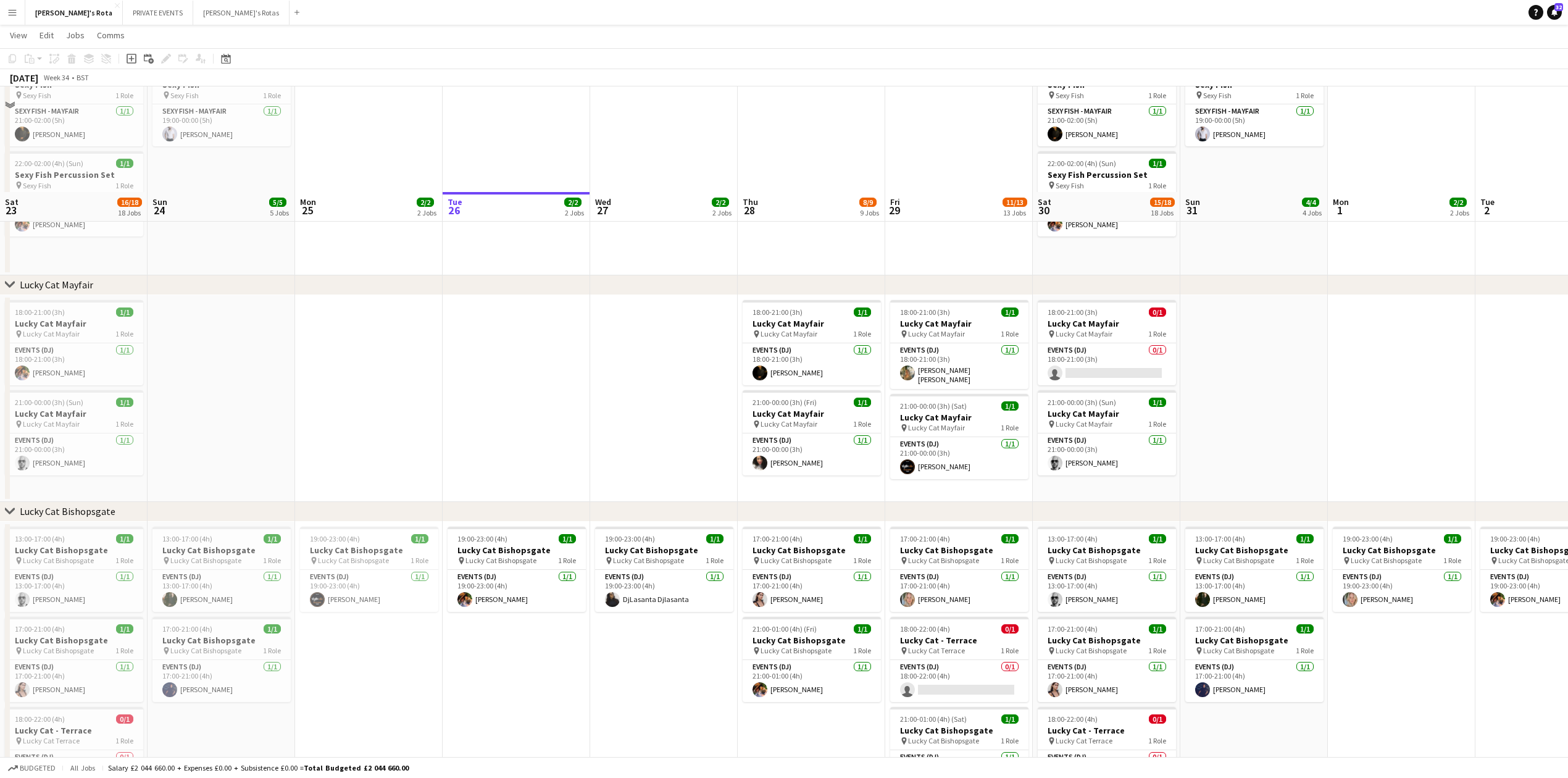
scroll to position [577, 0]
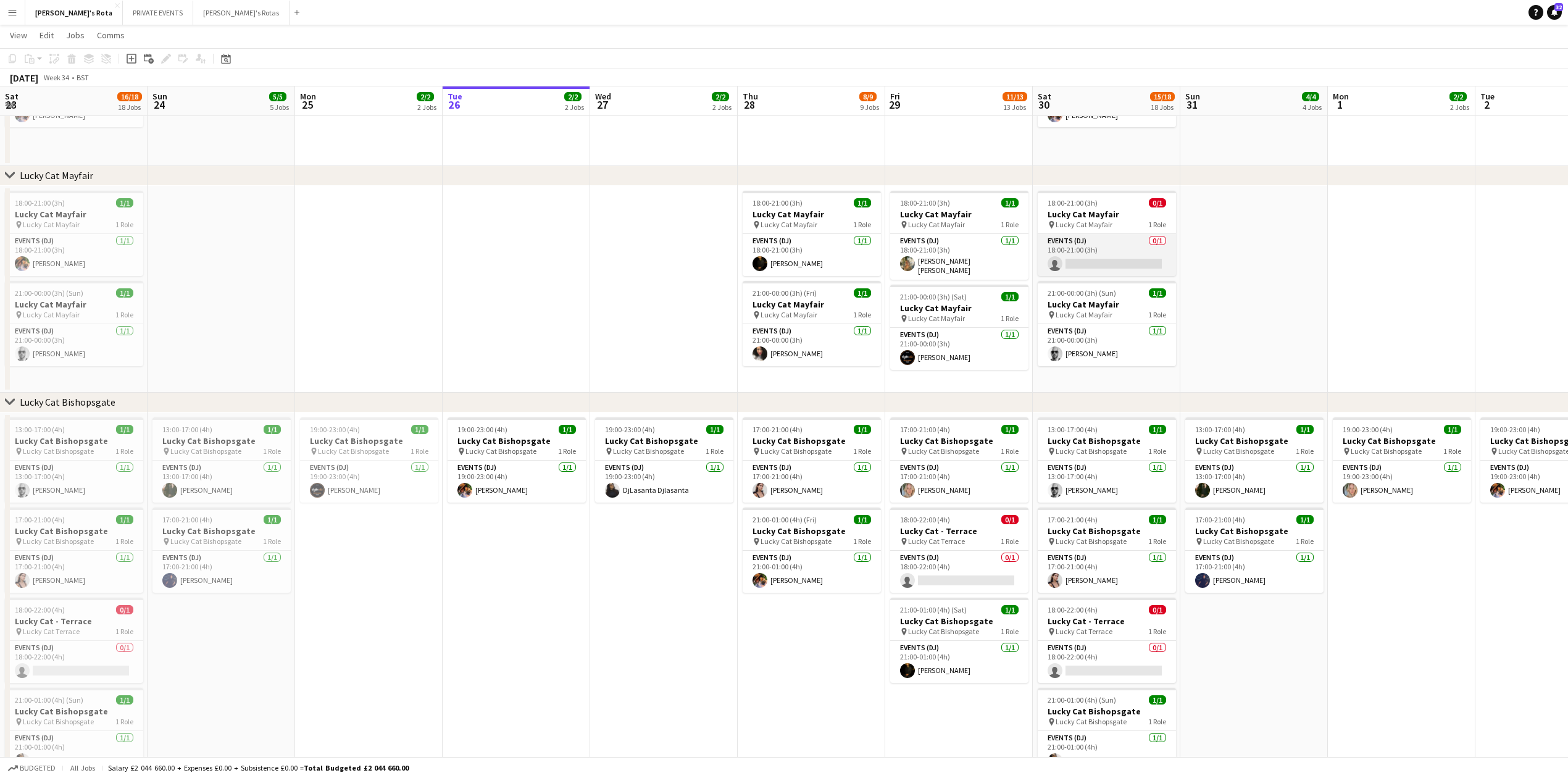
click at [1121, 244] on app-card-role "Events (DJ) 0/1 18:00-21:00 (3h) single-neutral-actions" at bounding box center [1107, 255] width 138 height 42
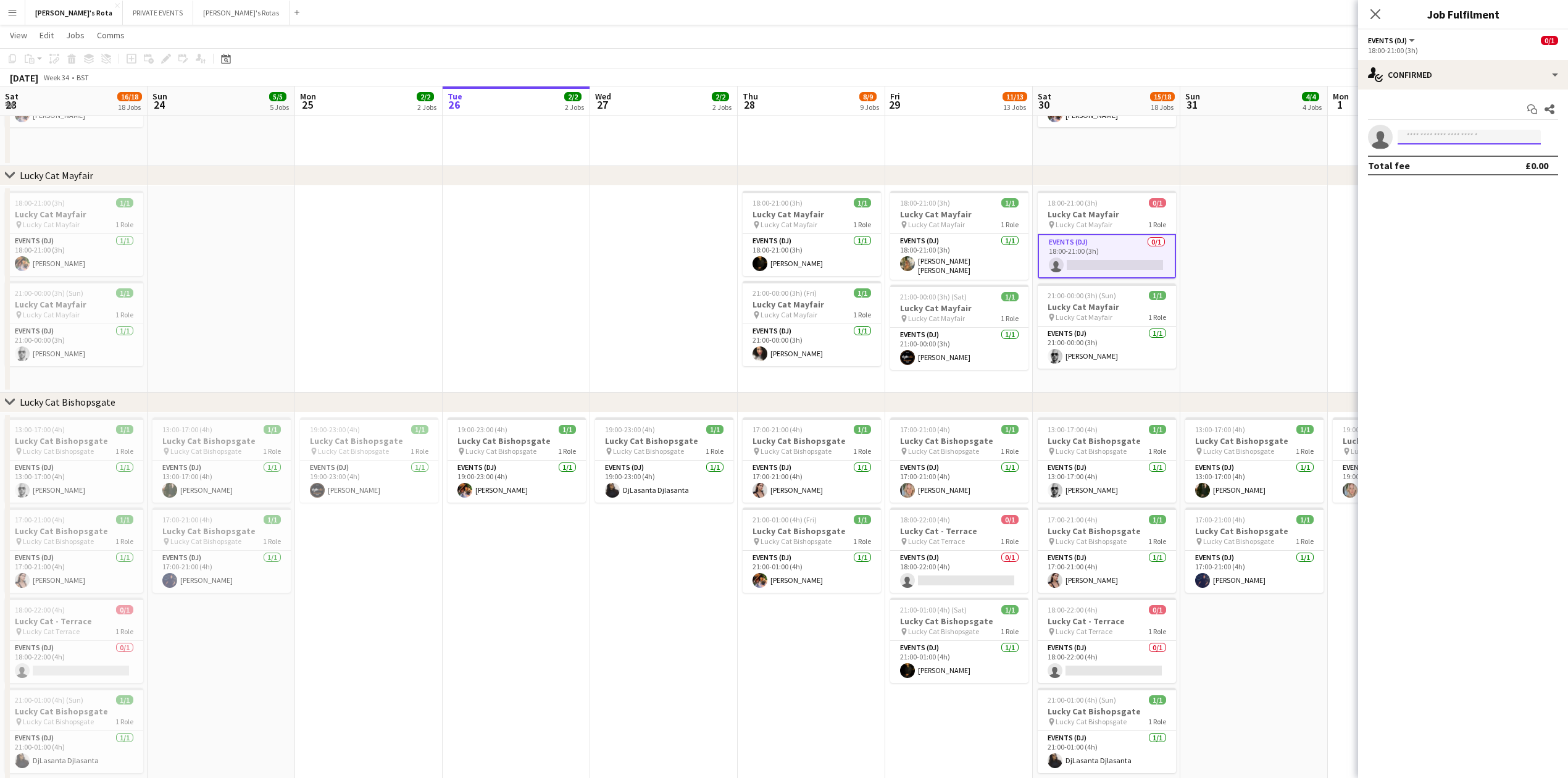
click at [1433, 138] on input at bounding box center [1469, 138] width 144 height 15
type input "****"
click at [1428, 171] on span "[PHONE_NUMBER]" at bounding box center [1469, 174] width 123 height 10
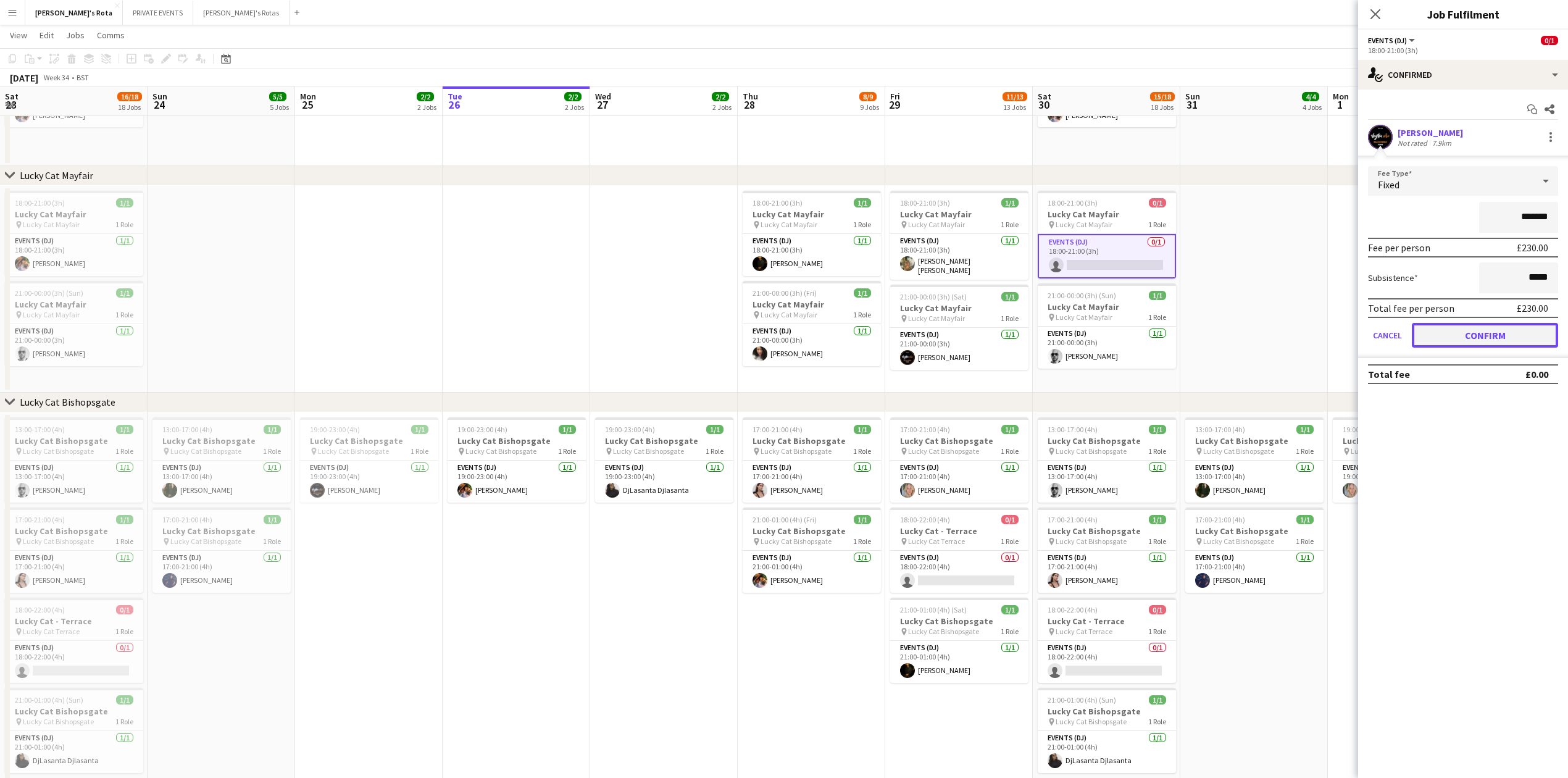
click at [1509, 334] on button "Confirm" at bounding box center [1485, 335] width 147 height 25
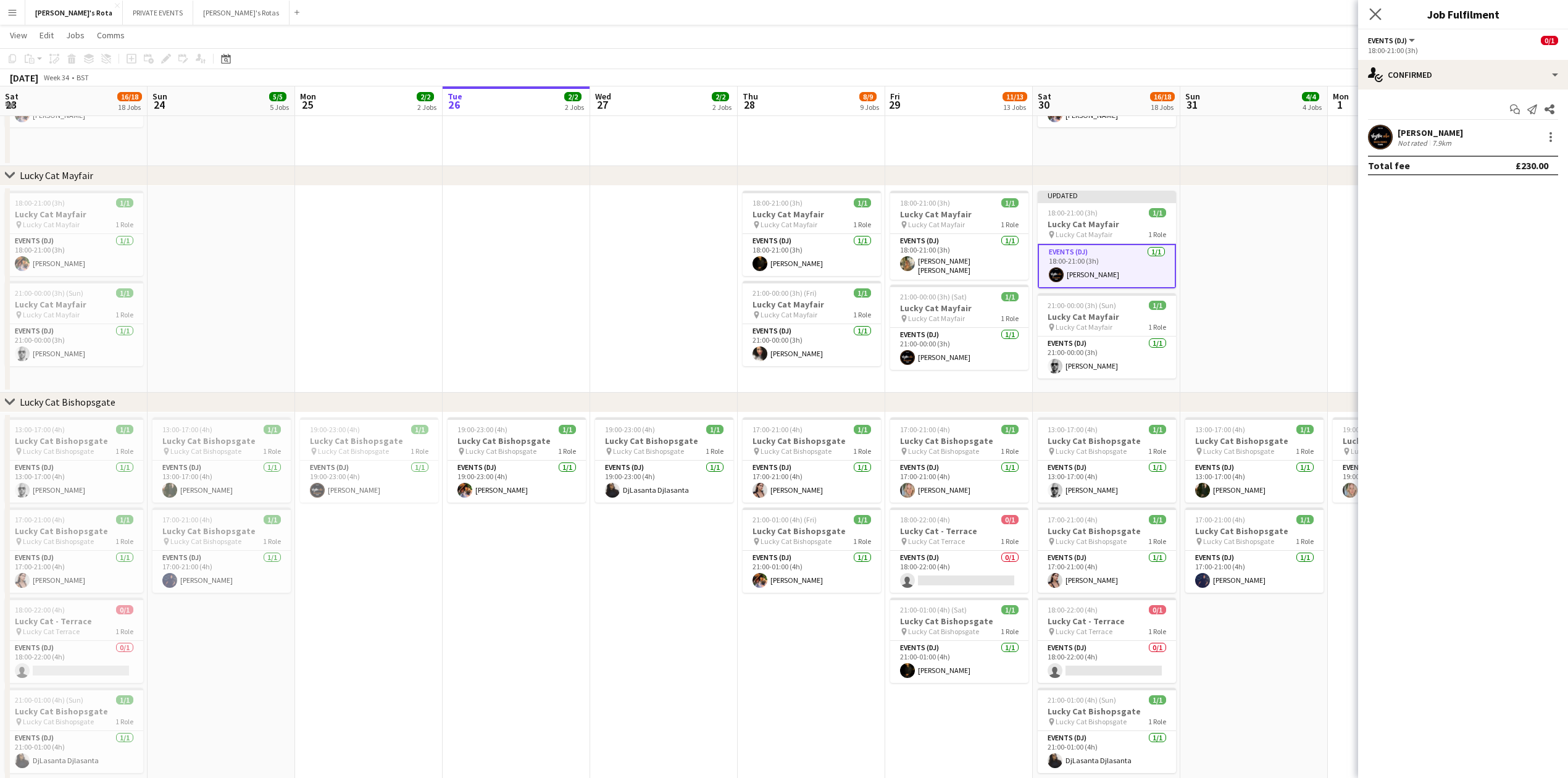
click at [1378, 8] on icon "Close pop-in" at bounding box center [1375, 14] width 12 height 12
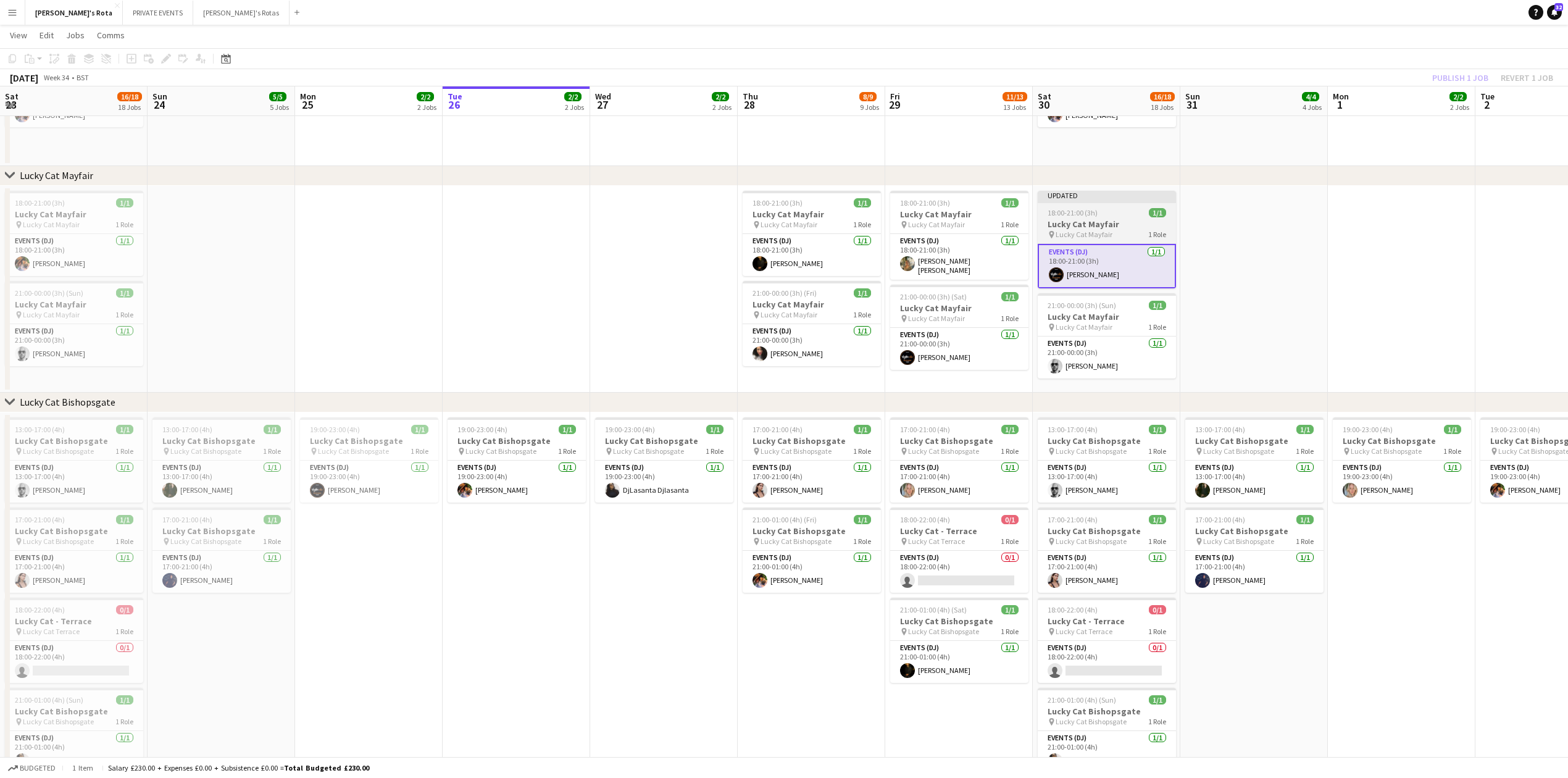
click at [1104, 217] on app-job-card "Updated 18:00-21:00 (3h) 1/1 Lucky Cat Mayfair pin Lucky Cat Mayfair 1 Role Eve…" at bounding box center [1107, 240] width 138 height 98
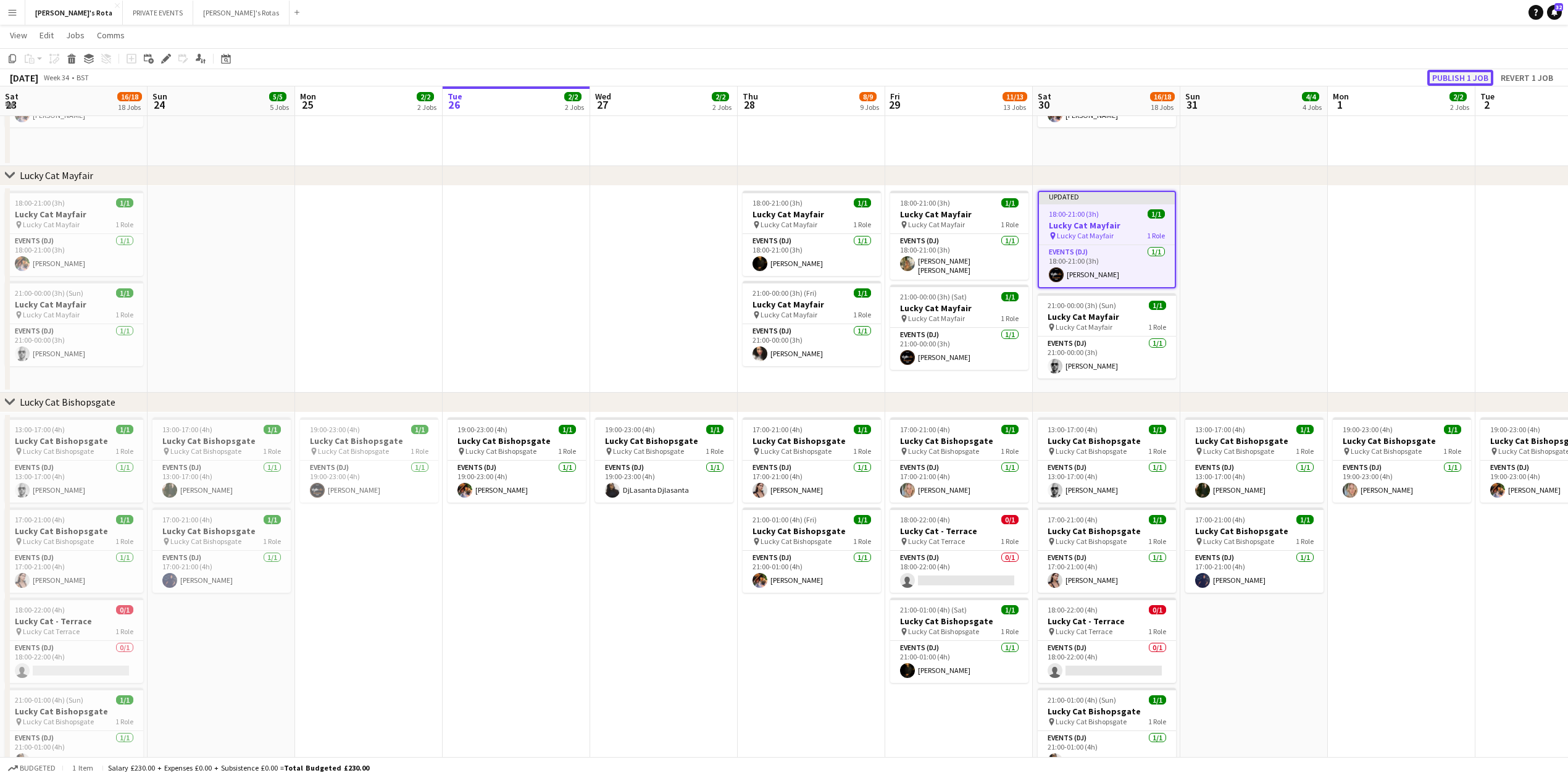
click at [1457, 80] on button "Publish 1 job" at bounding box center [1460, 77] width 66 height 16
click at [1072, 262] on app-card-role "Events (DJ) [DATE] 18:00-21:00 (3h) [PERSON_NAME]" at bounding box center [1107, 256] width 136 height 42
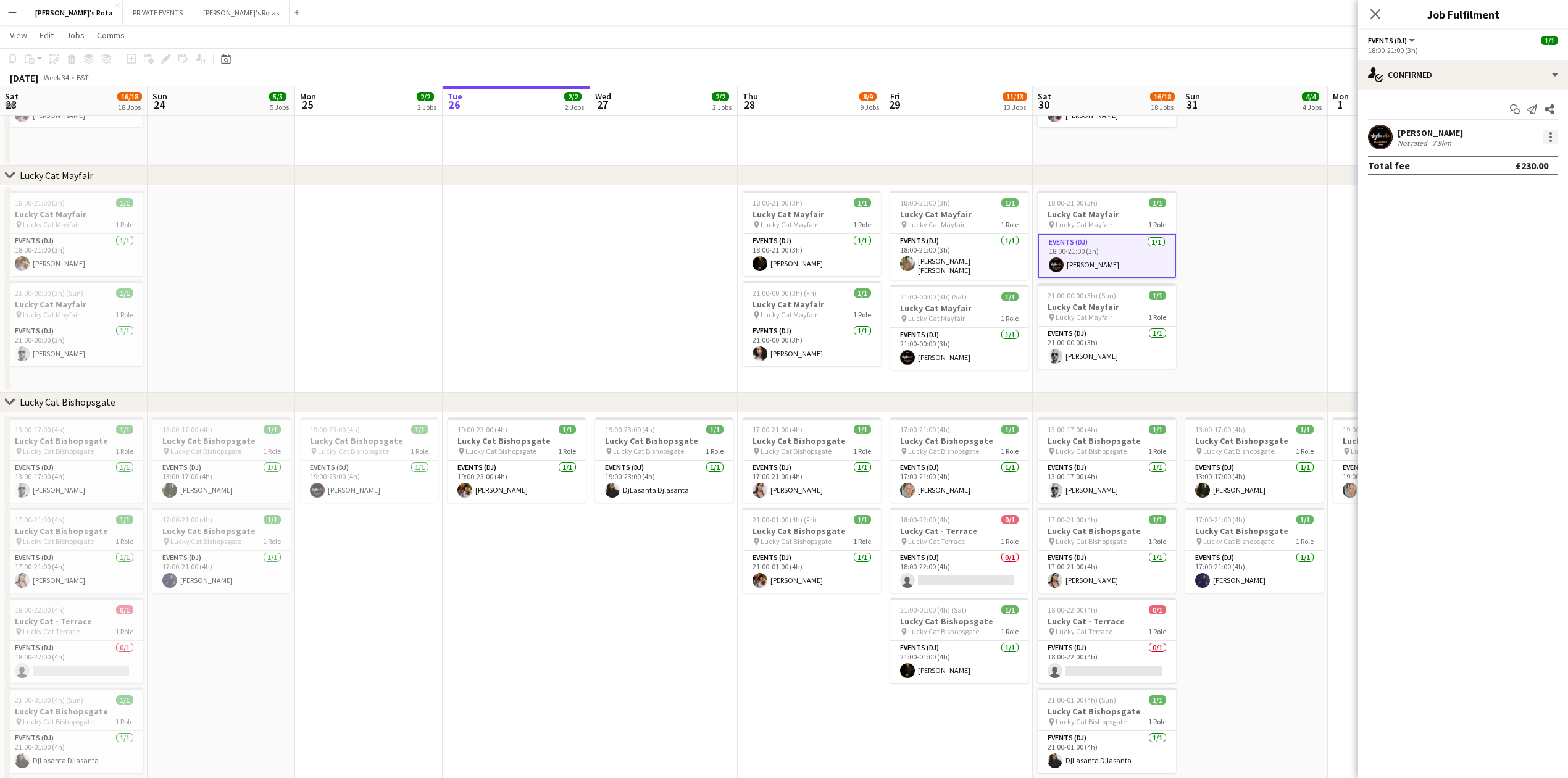
click at [1551, 137] on div at bounding box center [1551, 138] width 15 height 15
drag, startPoint x: 1497, startPoint y: 275, endPoint x: 1485, endPoint y: 248, distance: 29.5
click at [1497, 274] on span "Remove" at bounding box center [1490, 278] width 37 height 11
click at [1374, 15] on icon at bounding box center [1375, 14] width 12 height 12
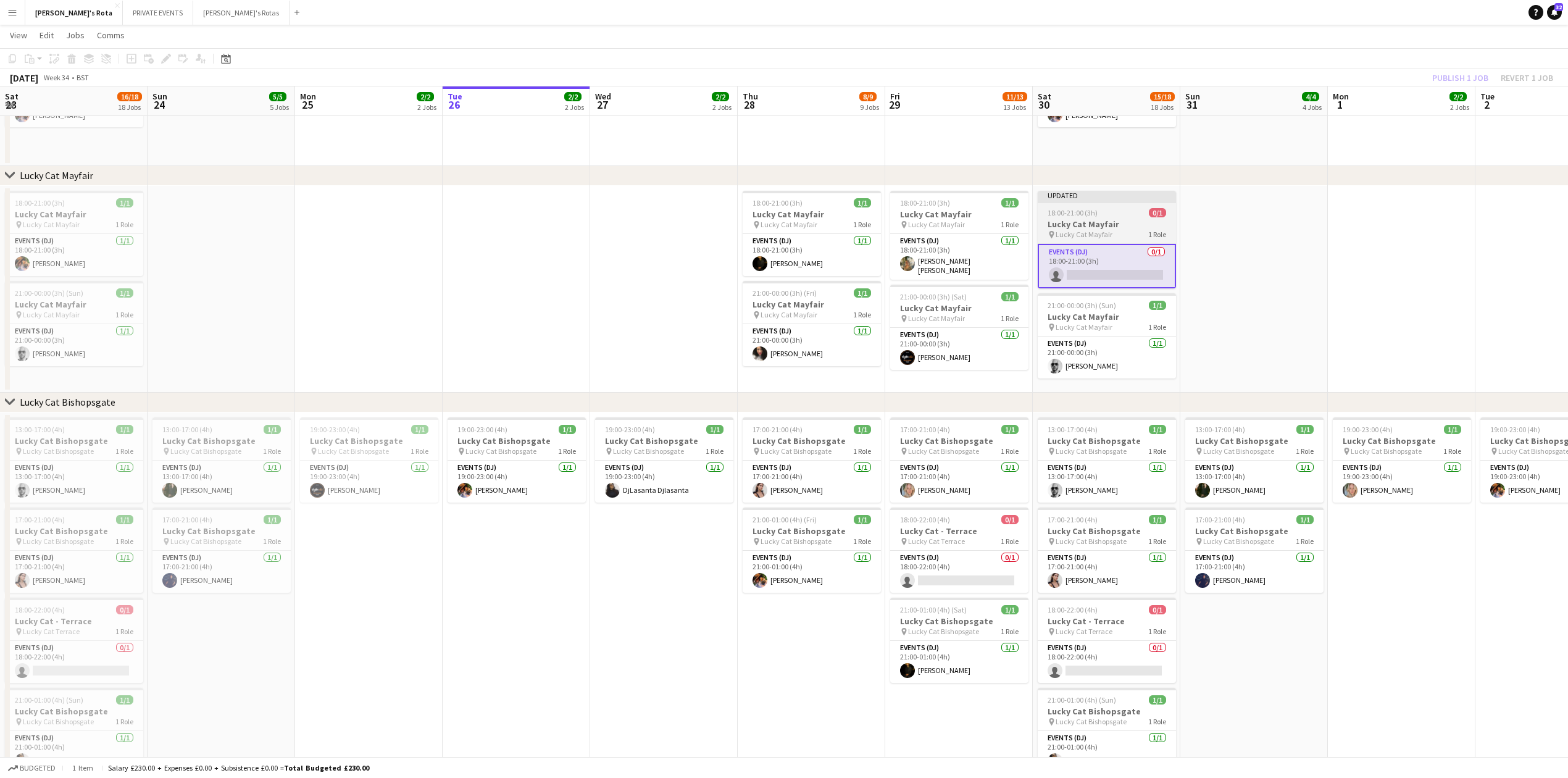
click at [1099, 216] on div "18:00-21:00 (3h) 0/1" at bounding box center [1107, 213] width 138 height 9
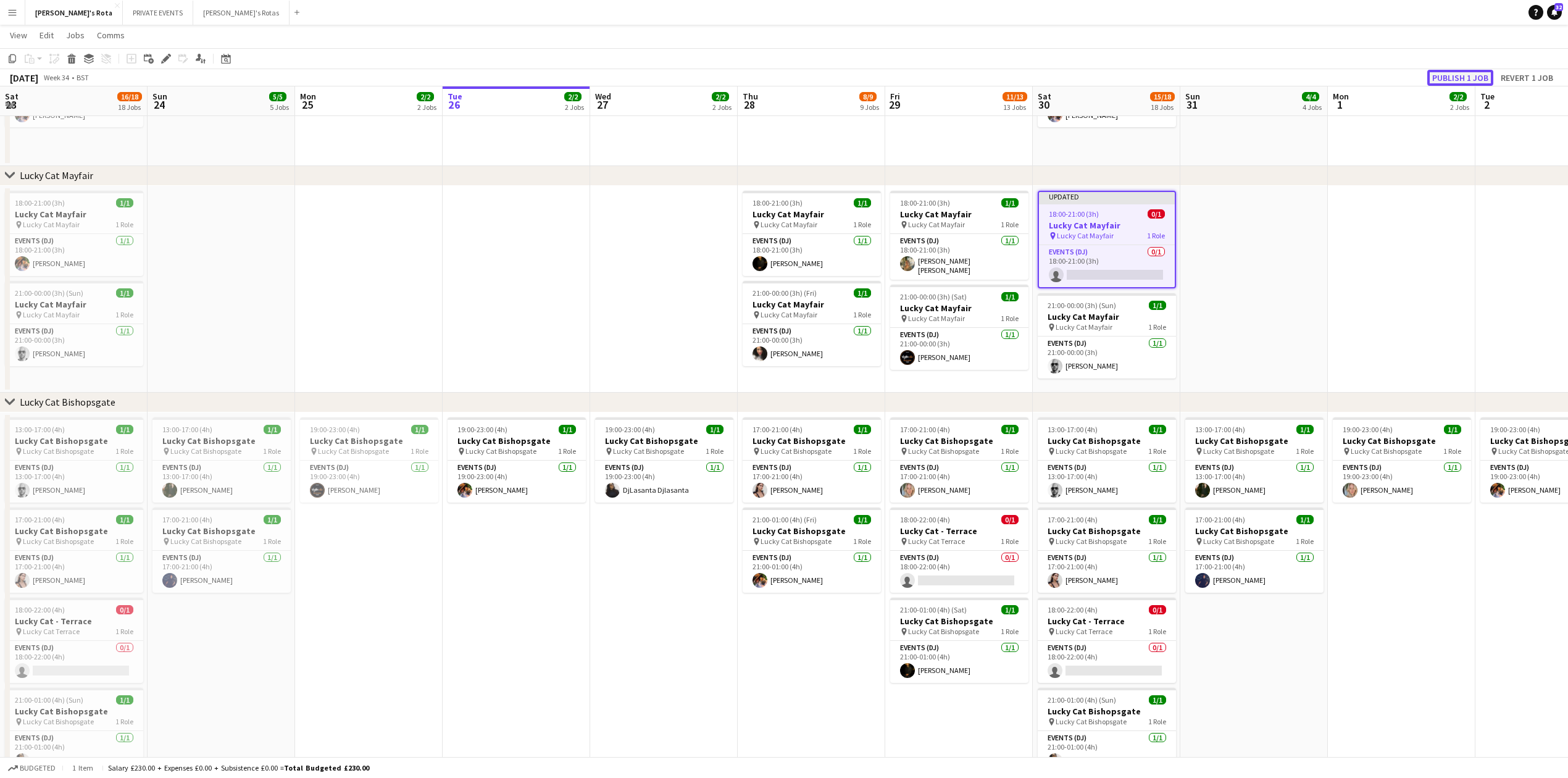
click at [1472, 77] on button "Publish 1 job" at bounding box center [1460, 77] width 66 height 16
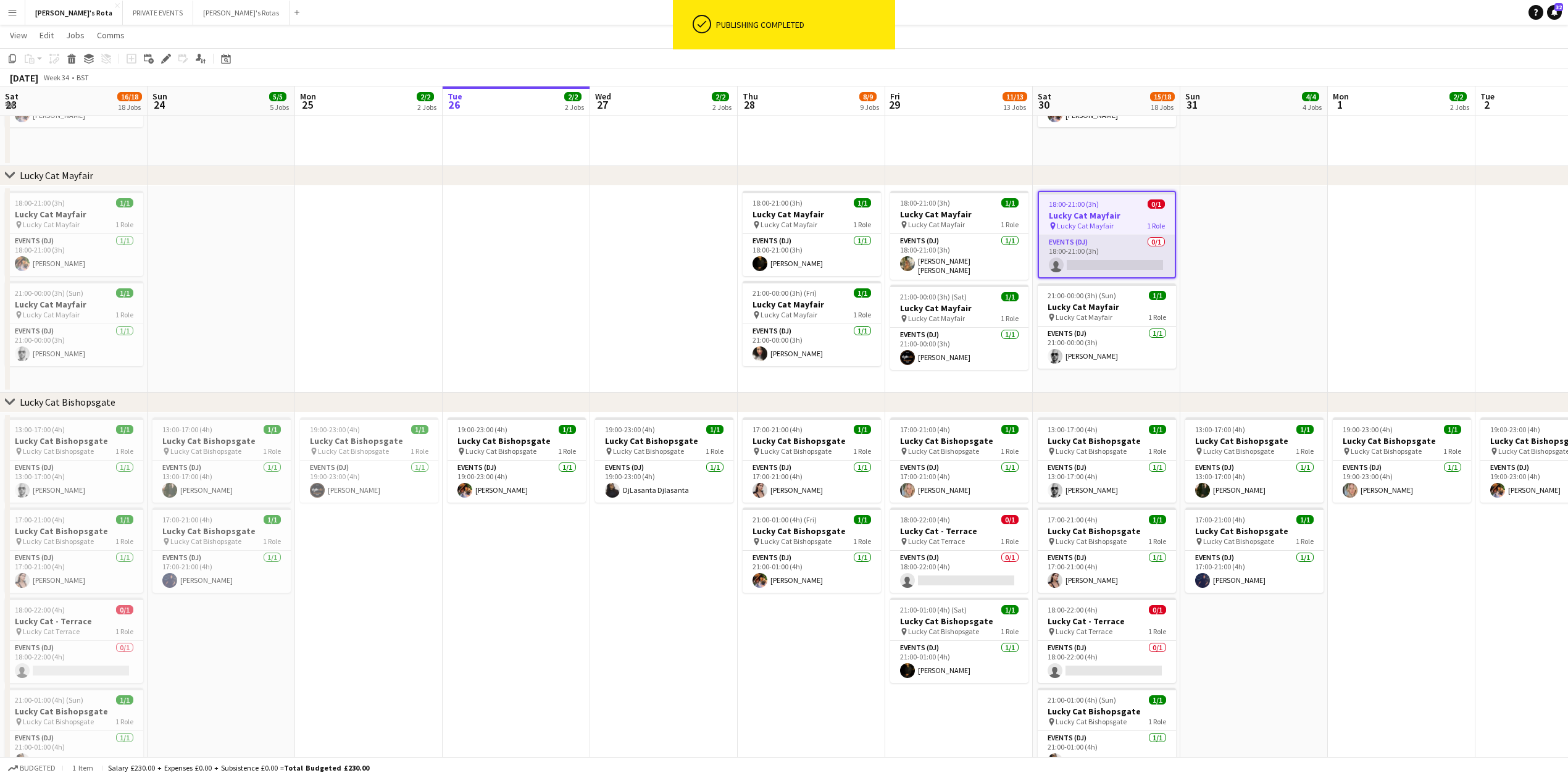
click at [1095, 258] on app-card-role "Events (DJ) 0/1 18:00-21:00 (3h) single-neutral-actions" at bounding box center [1107, 256] width 136 height 42
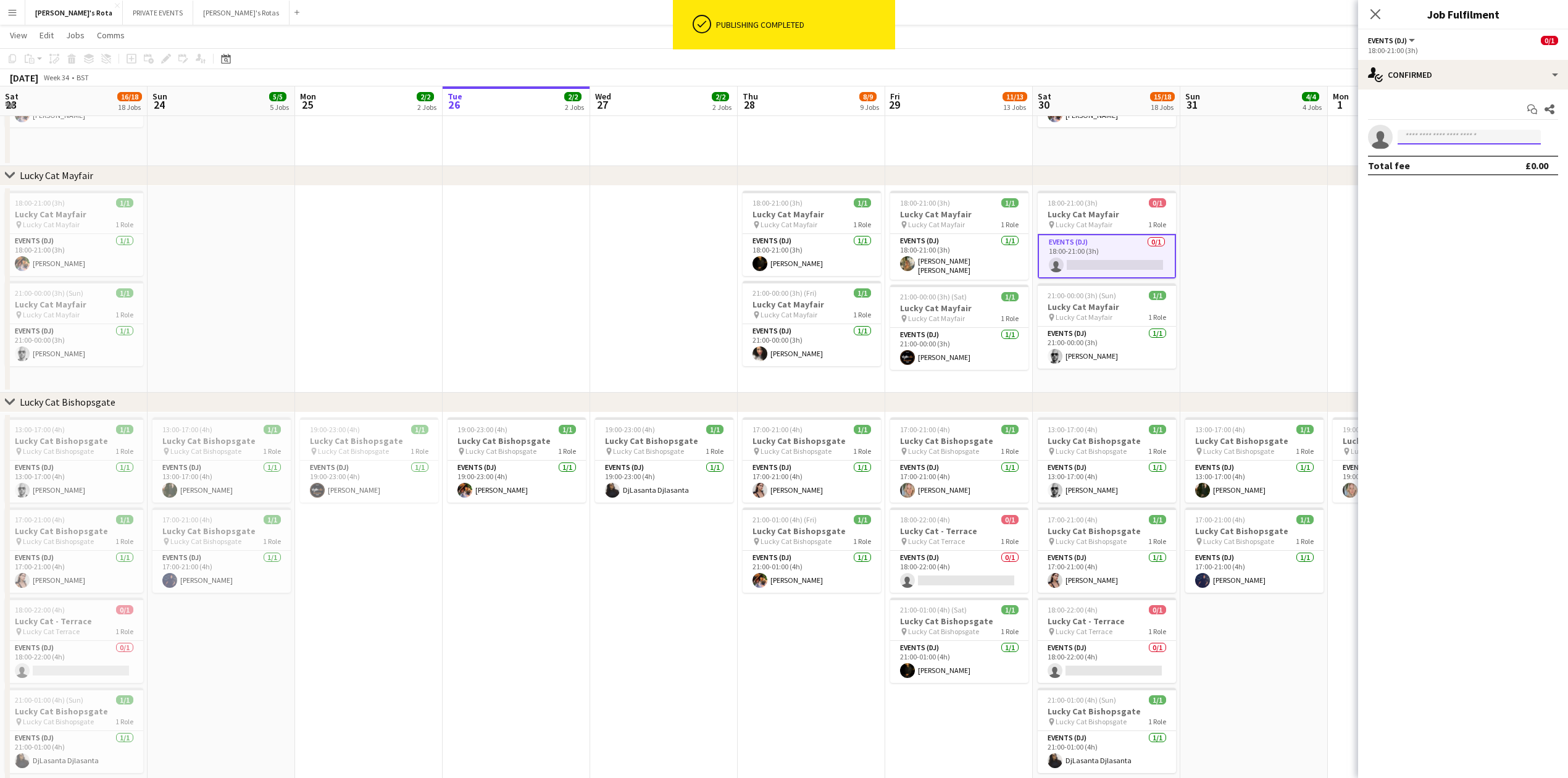
click at [1406, 138] on input at bounding box center [1469, 138] width 144 height 15
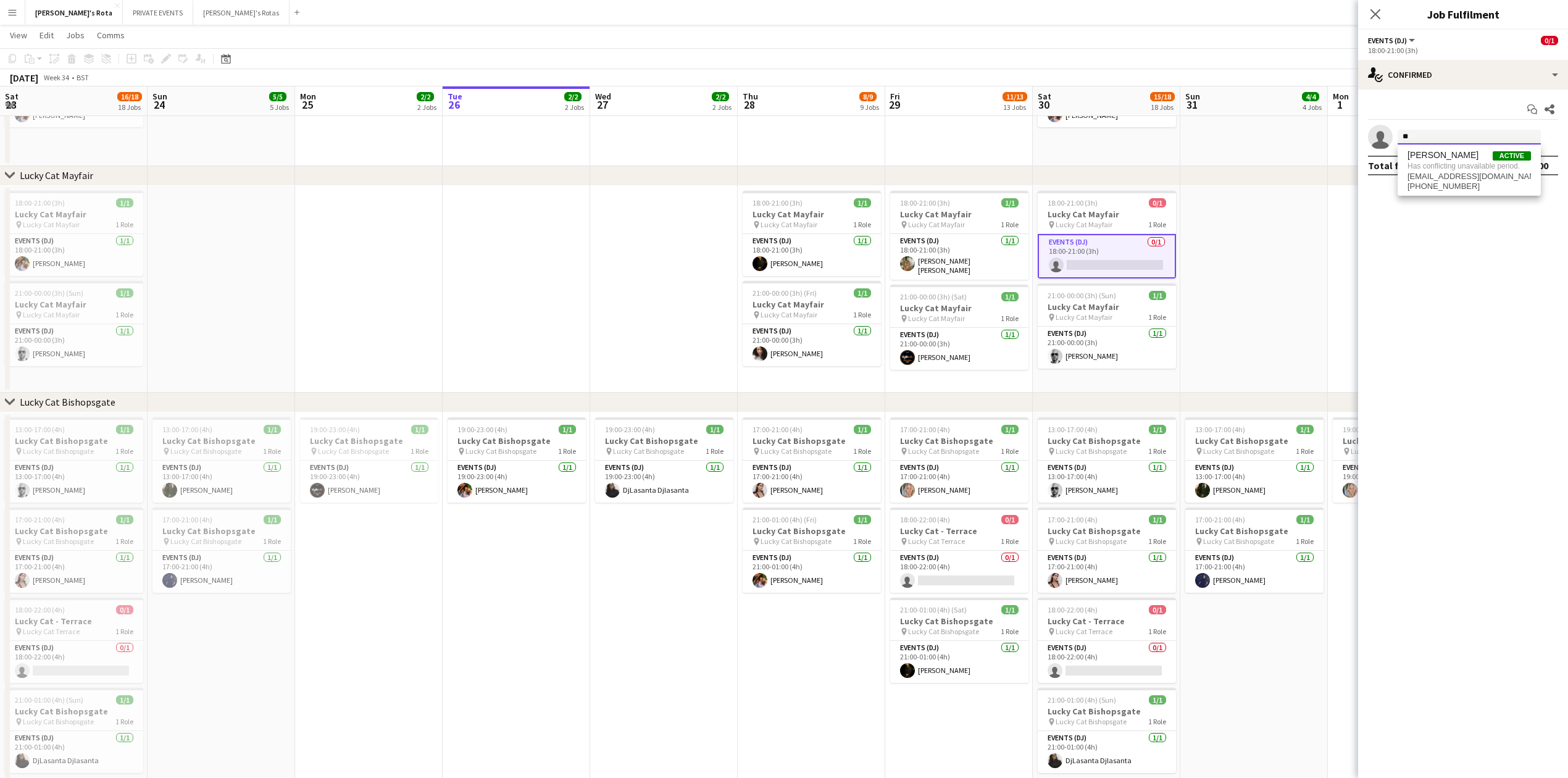
type input "*"
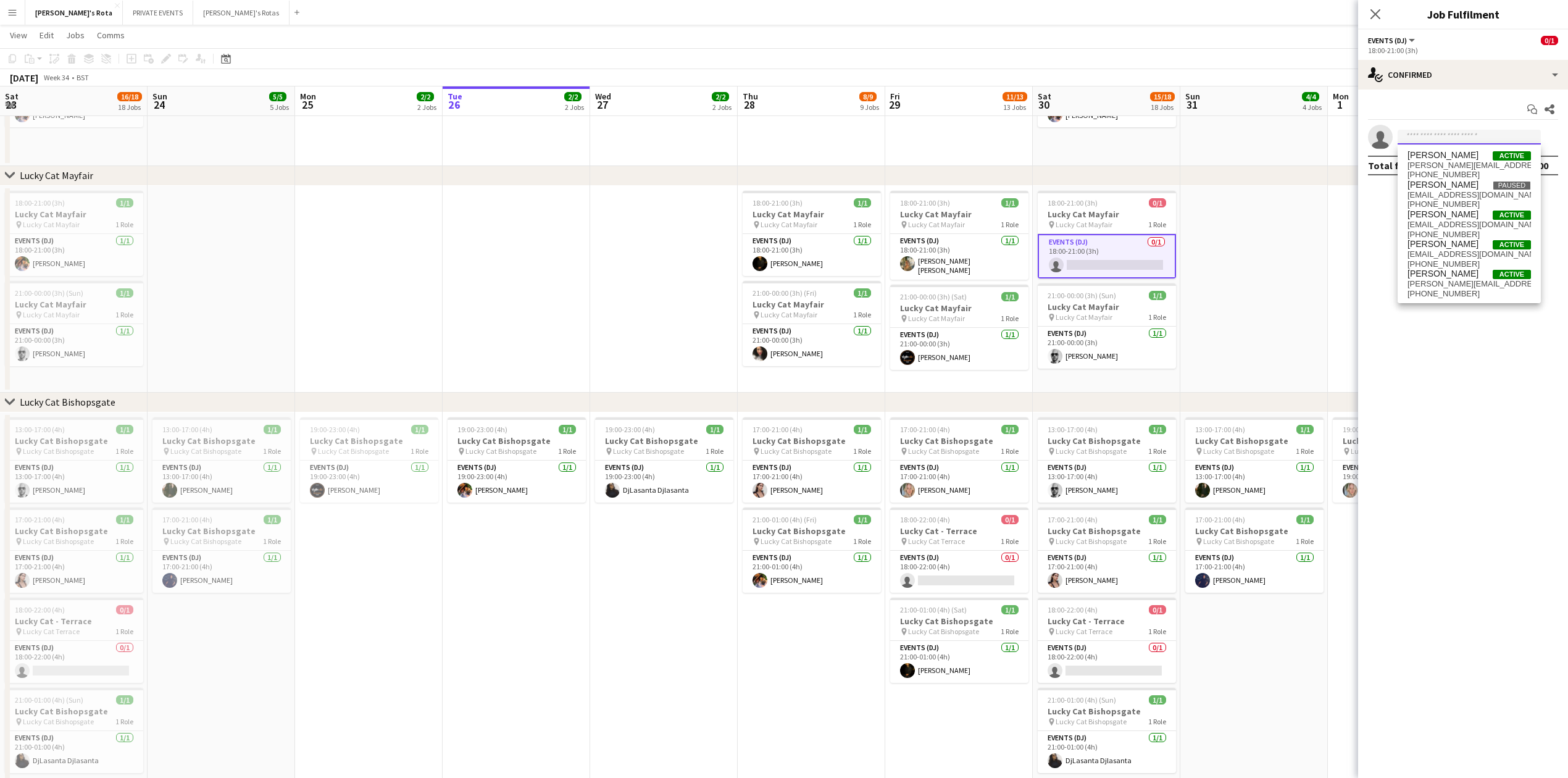
type input "*"
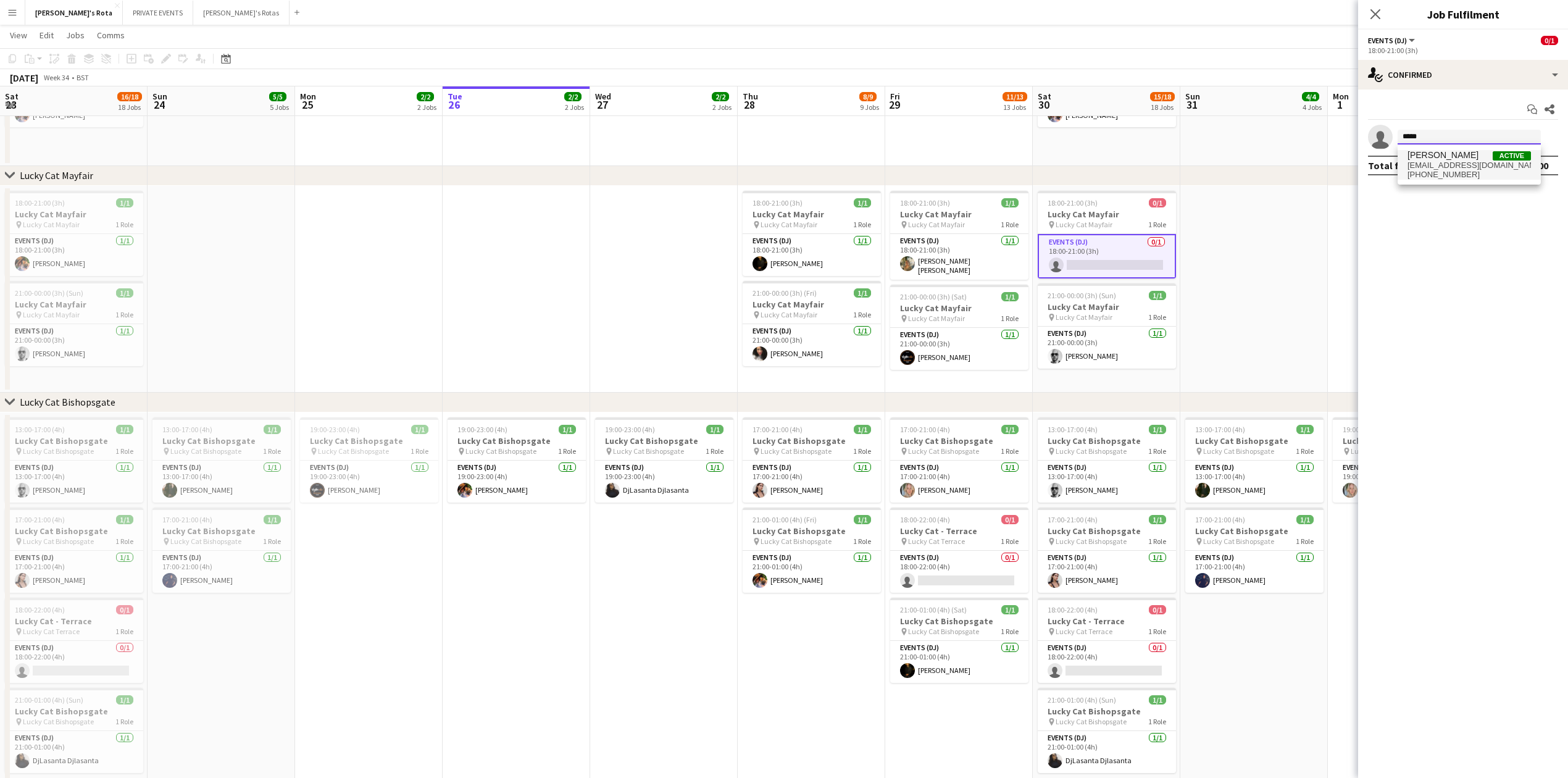
type input "*****"
click at [1425, 168] on span "[EMAIL_ADDRESS][DOMAIN_NAME]" at bounding box center [1469, 165] width 123 height 10
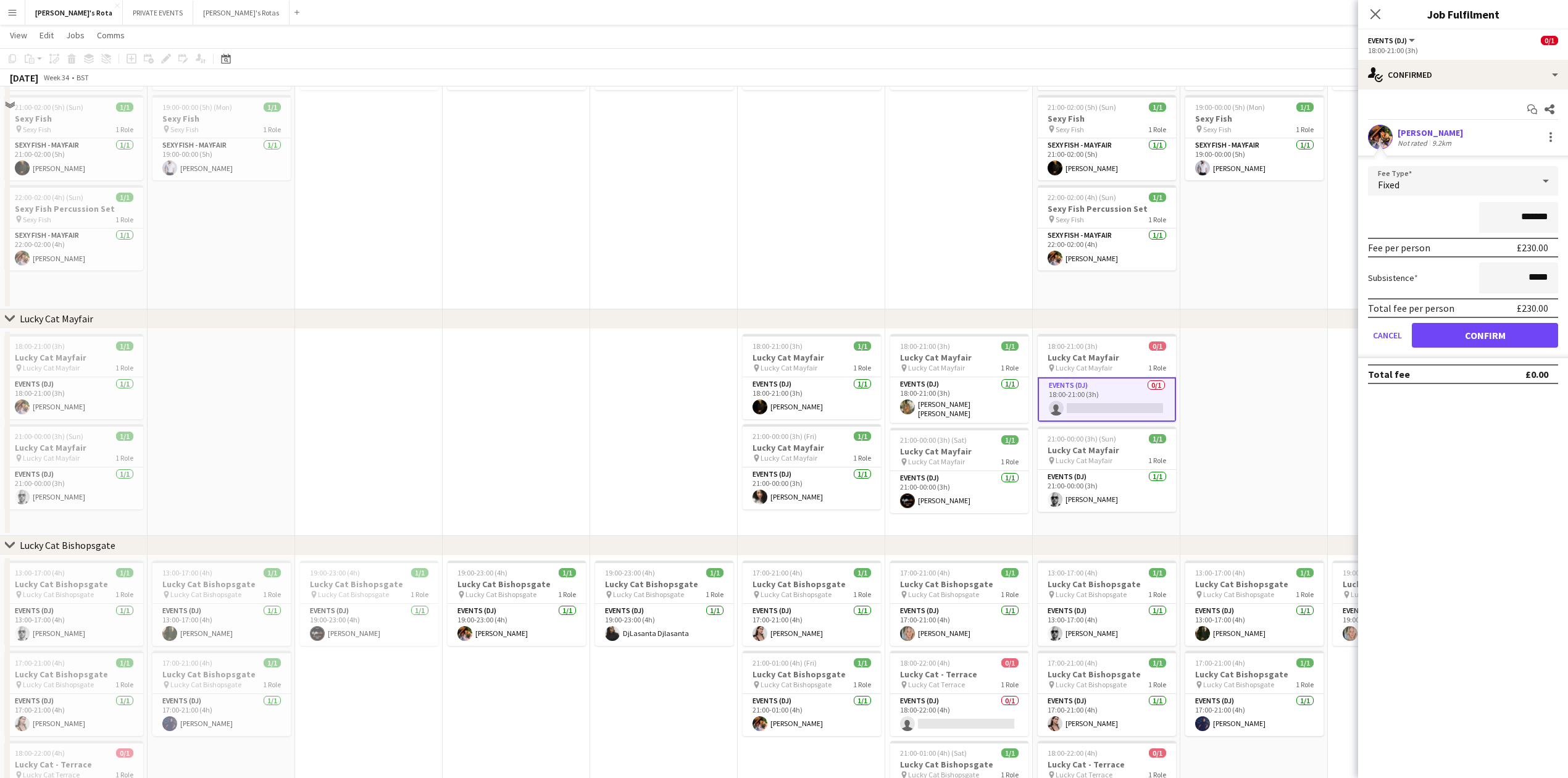
scroll to position [329, 0]
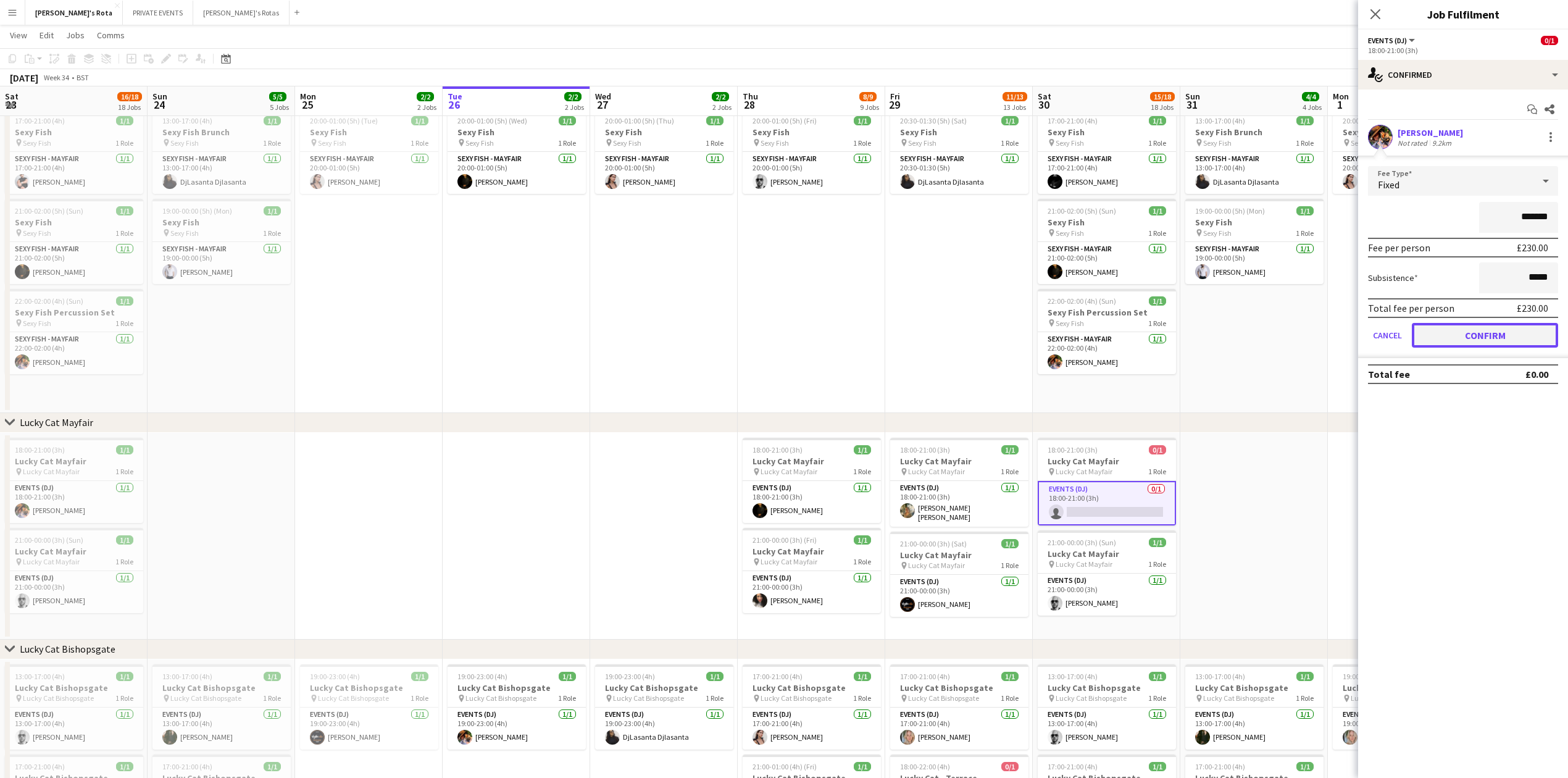
click at [1509, 330] on button "Confirm" at bounding box center [1485, 335] width 147 height 25
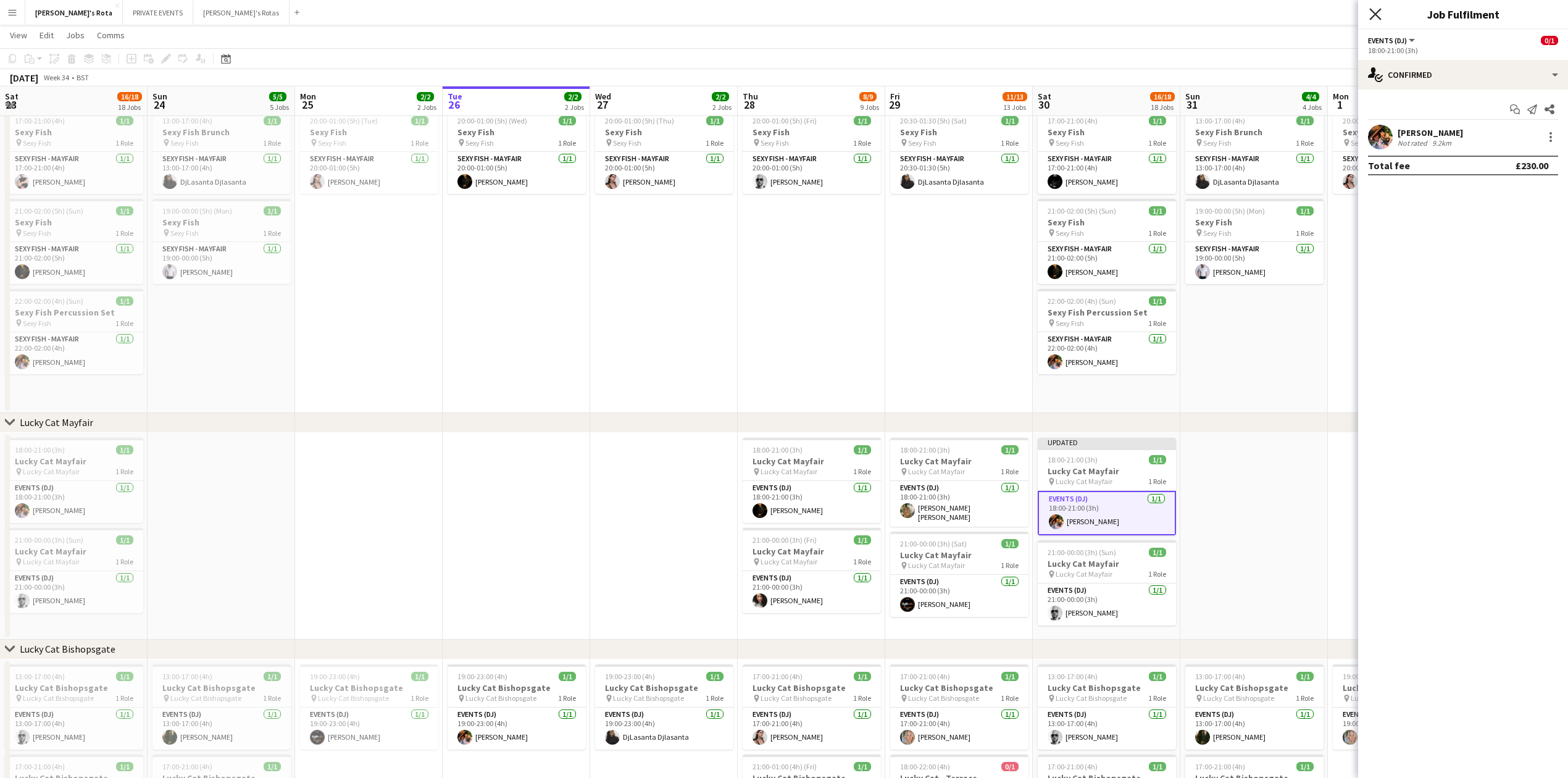
click at [1374, 11] on icon "Close pop-in" at bounding box center [1375, 14] width 12 height 12
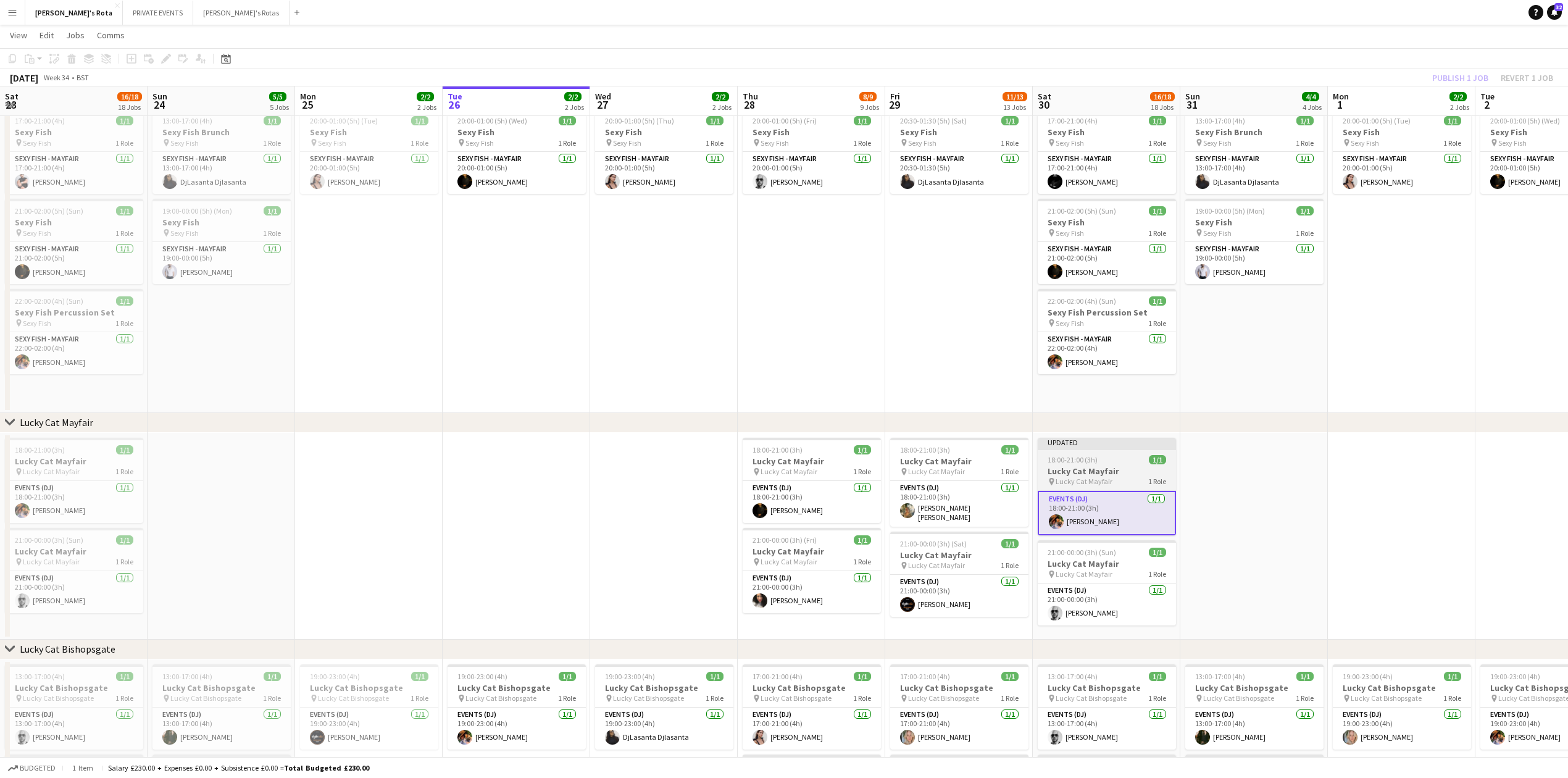
click at [1080, 437] on div "Updated" at bounding box center [1107, 442] width 138 height 10
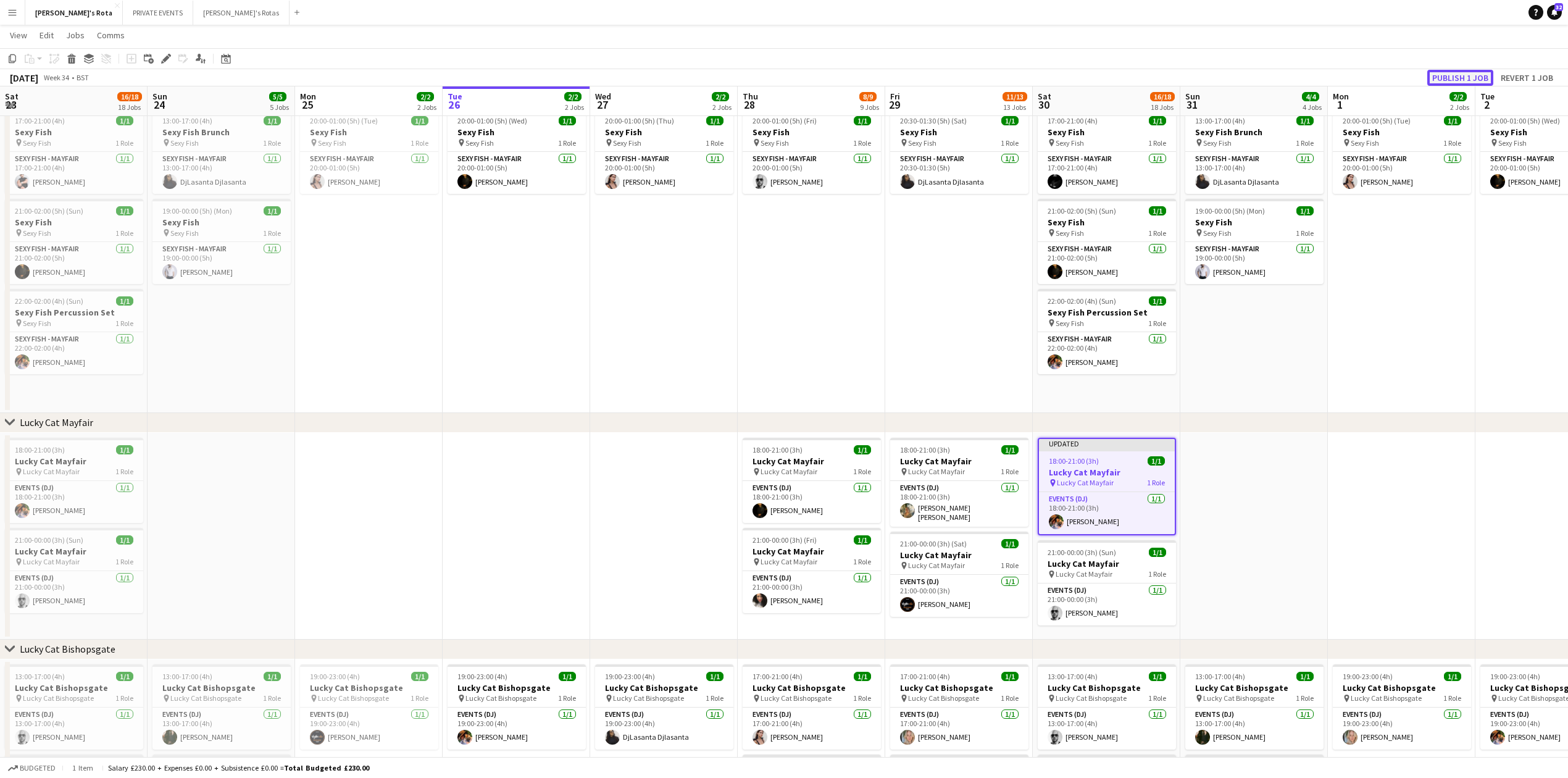
click at [1460, 80] on button "Publish 1 job" at bounding box center [1460, 77] width 66 height 16
